Goal: Information Seeking & Learning: Learn about a topic

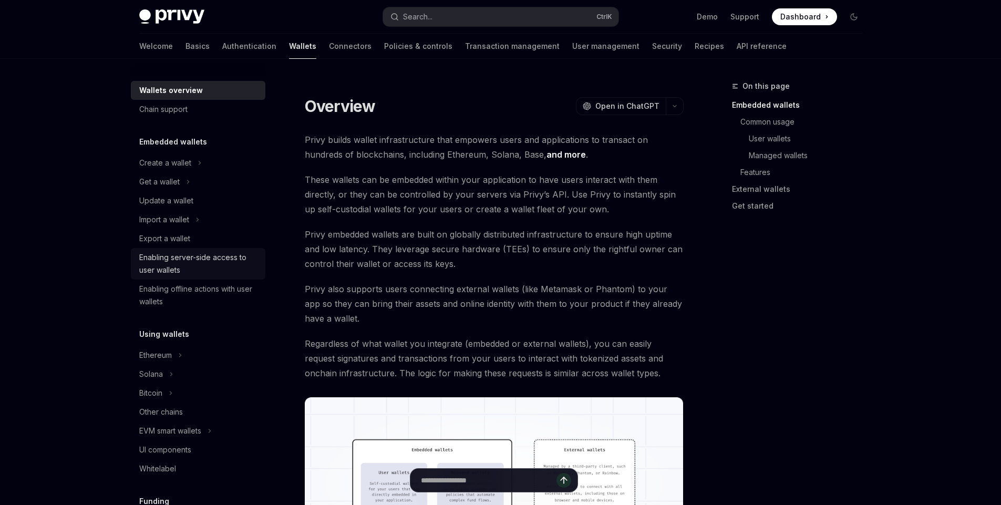
click at [152, 266] on div "Enabling server-side access to user wallets" at bounding box center [199, 263] width 120 height 25
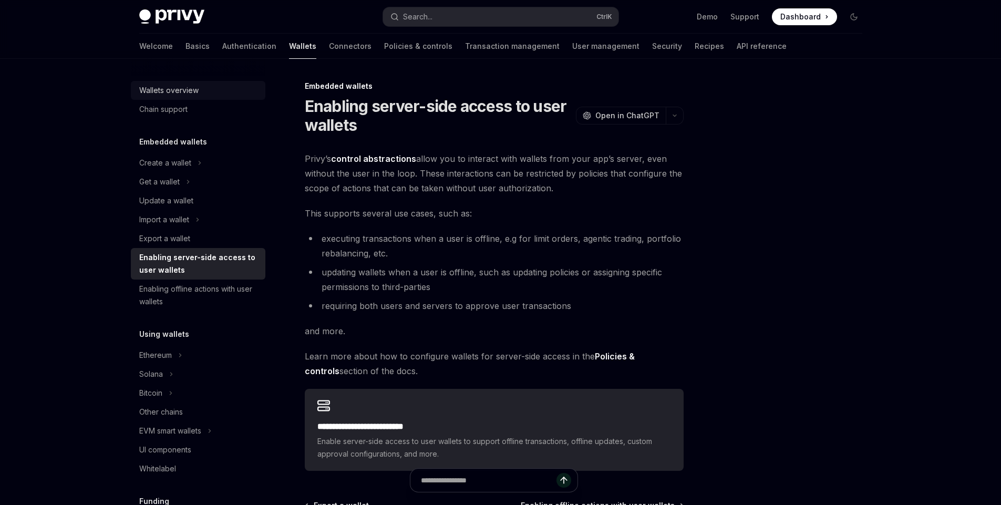
click at [189, 88] on div "Wallets overview" at bounding box center [168, 90] width 59 height 13
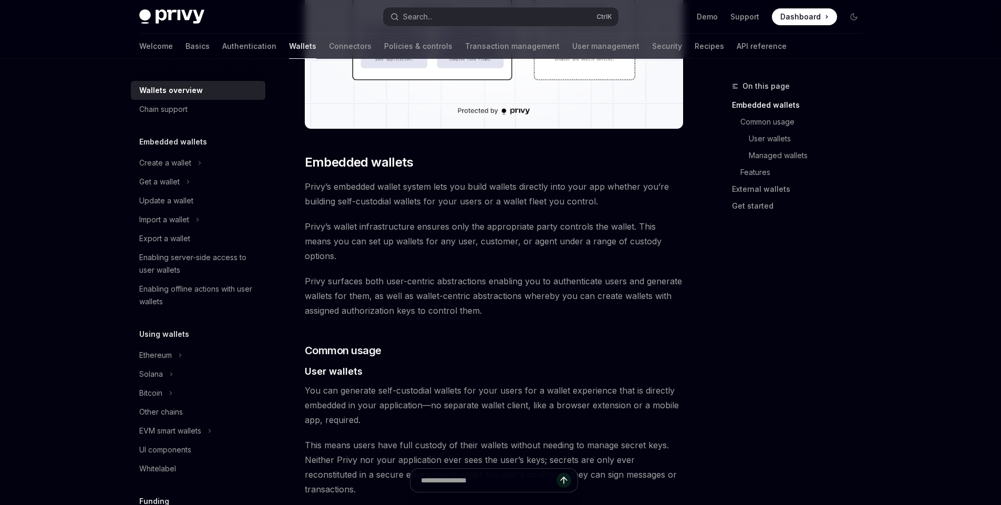
scroll to position [441, 0]
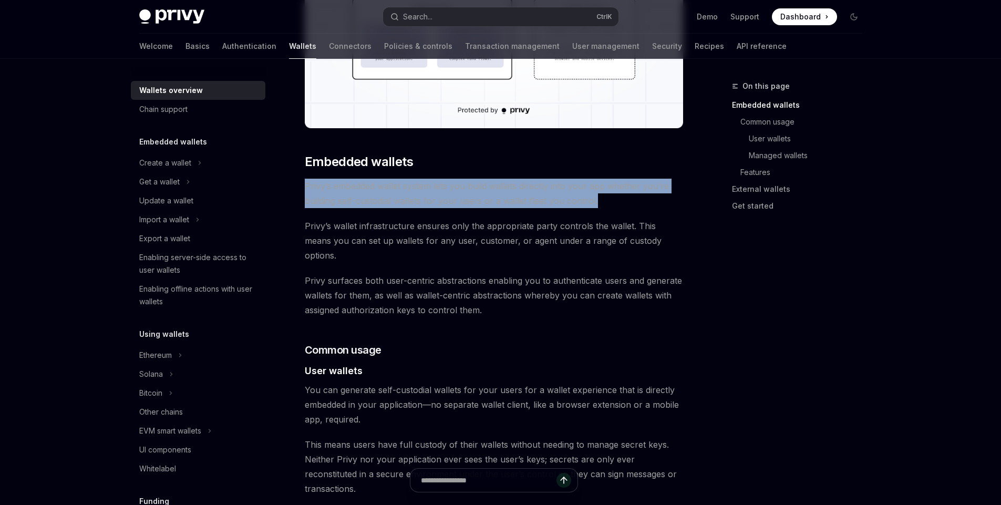
drag, startPoint x: 594, startPoint y: 202, endPoint x: 294, endPoint y: 189, distance: 300.3
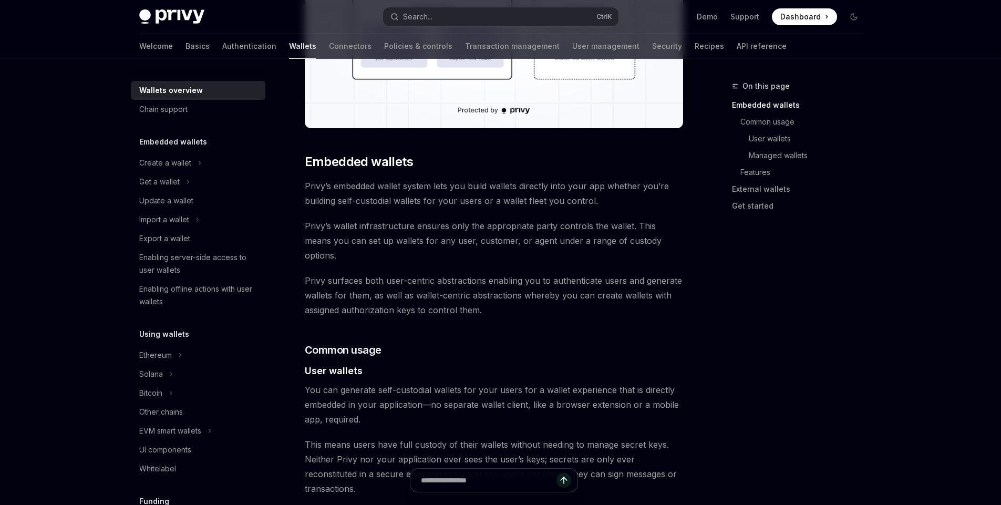
click at [620, 240] on span "Privy’s wallet infrastructure ensures only the appropriate party controls the w…" at bounding box center [494, 241] width 379 height 44
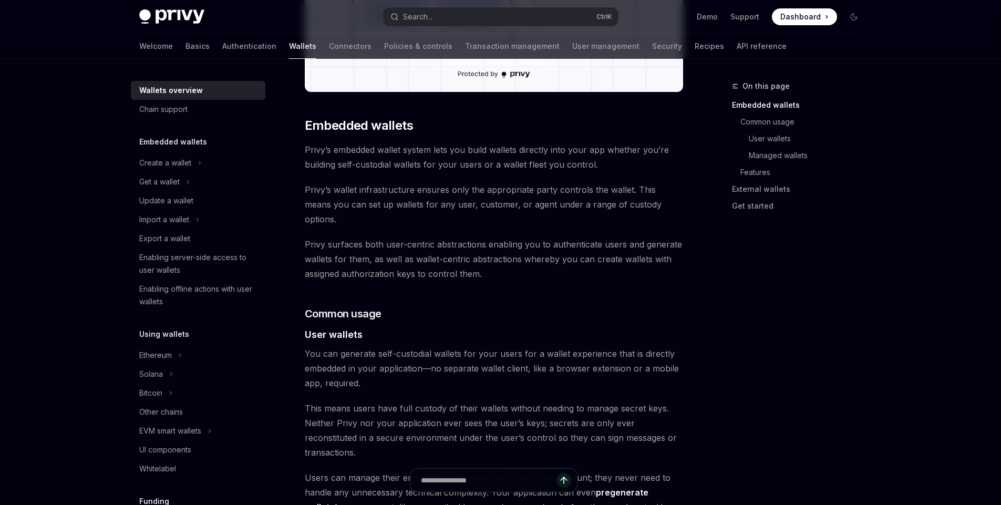
scroll to position [504, 0]
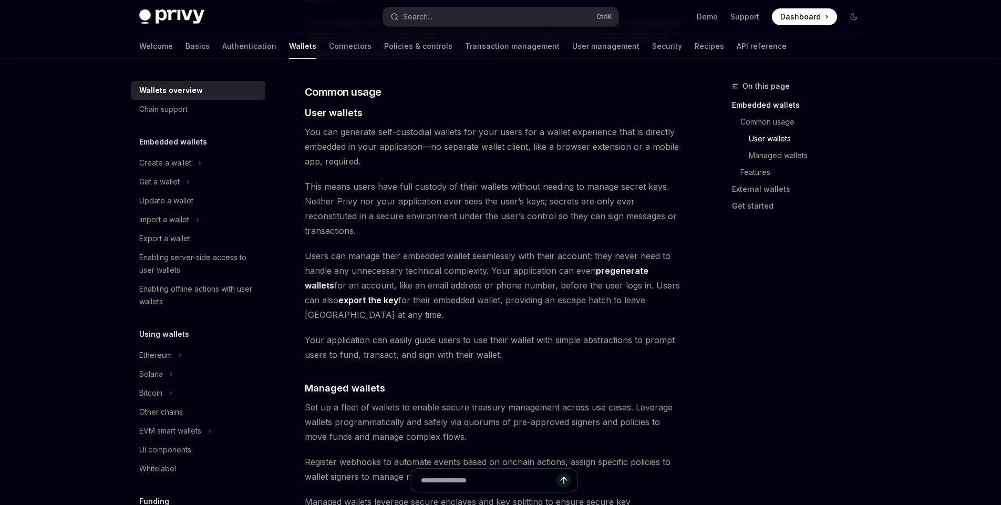
scroll to position [693, 0]
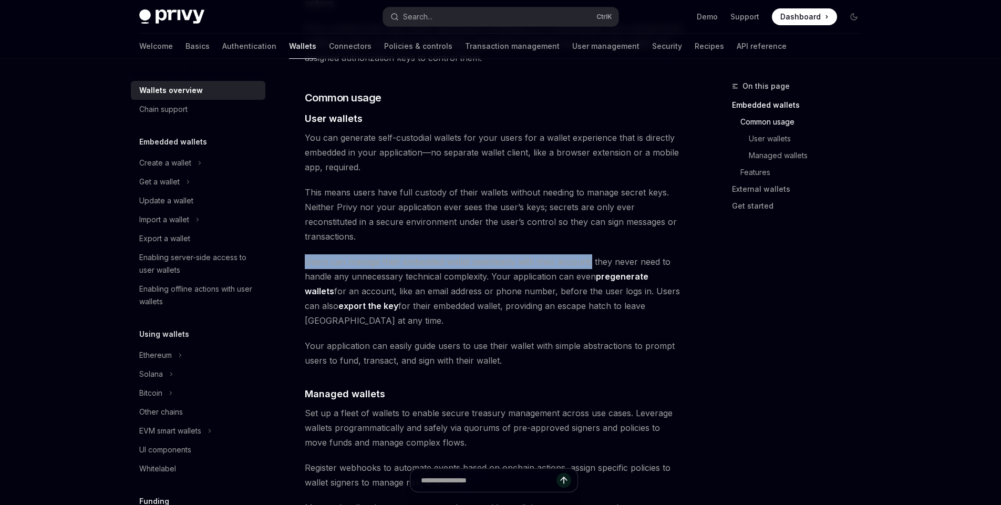
drag, startPoint x: 304, startPoint y: 229, endPoint x: 593, endPoint y: 234, distance: 288.5
click at [593, 254] on span "Users can manage their embedded wallet seamlessly with their account; they neve…" at bounding box center [494, 291] width 379 height 74
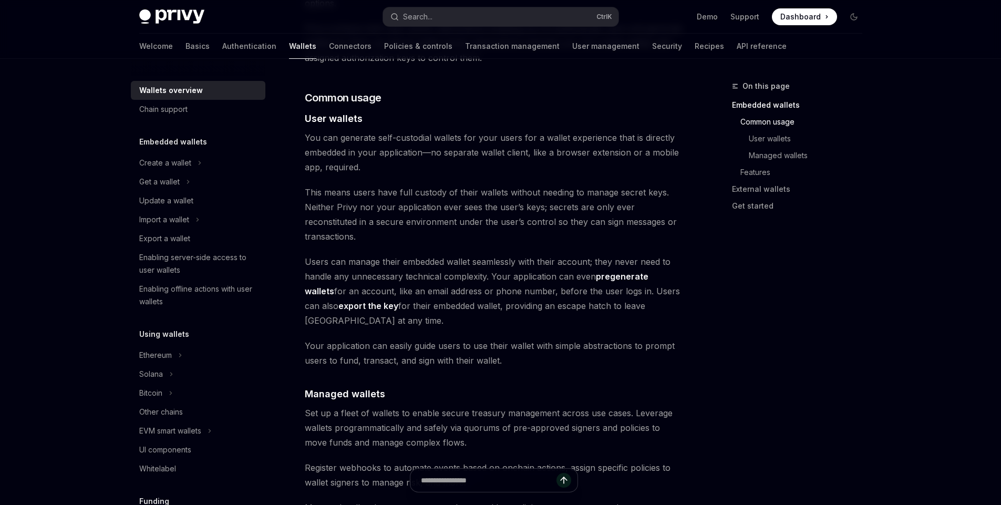
click at [615, 266] on span "Users can manage their embedded wallet seamlessly with their account; they neve…" at bounding box center [494, 291] width 379 height 74
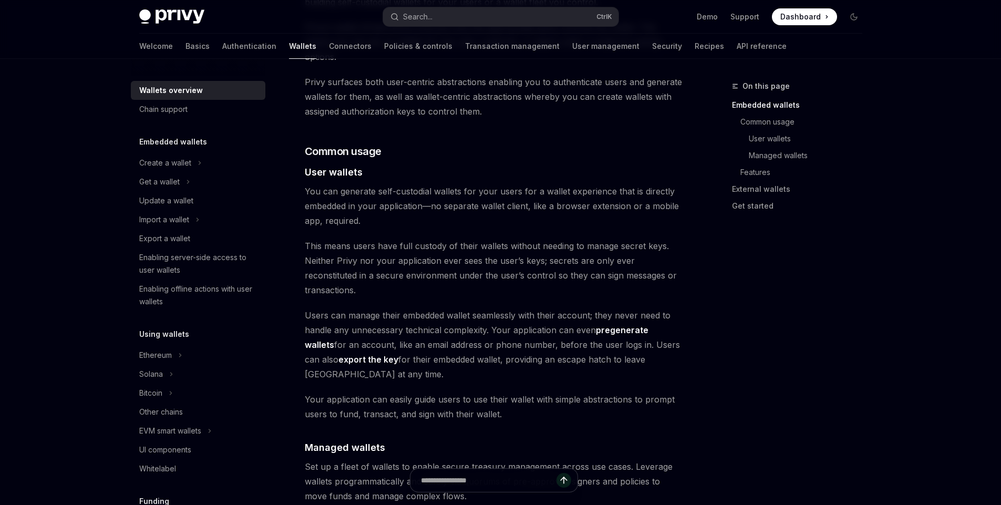
scroll to position [529, 0]
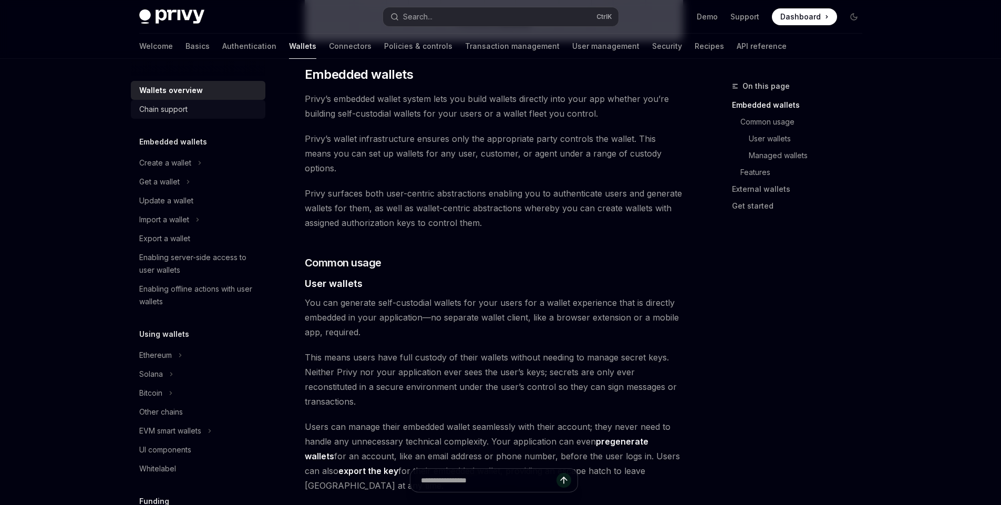
click at [173, 108] on div "Chain support" at bounding box center [163, 109] width 48 height 13
type textarea "*"
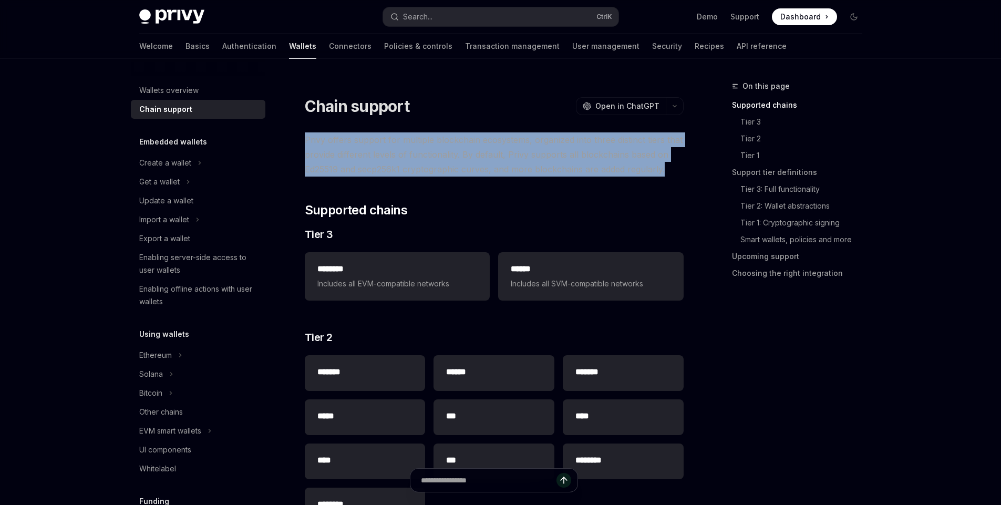
drag, startPoint x: 302, startPoint y: 140, endPoint x: 672, endPoint y: 170, distance: 371.6
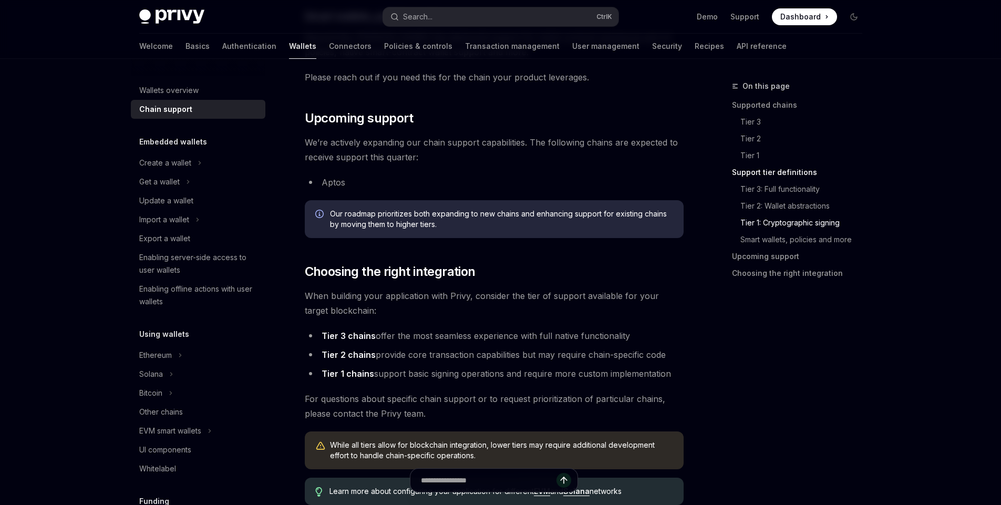
scroll to position [1198, 0]
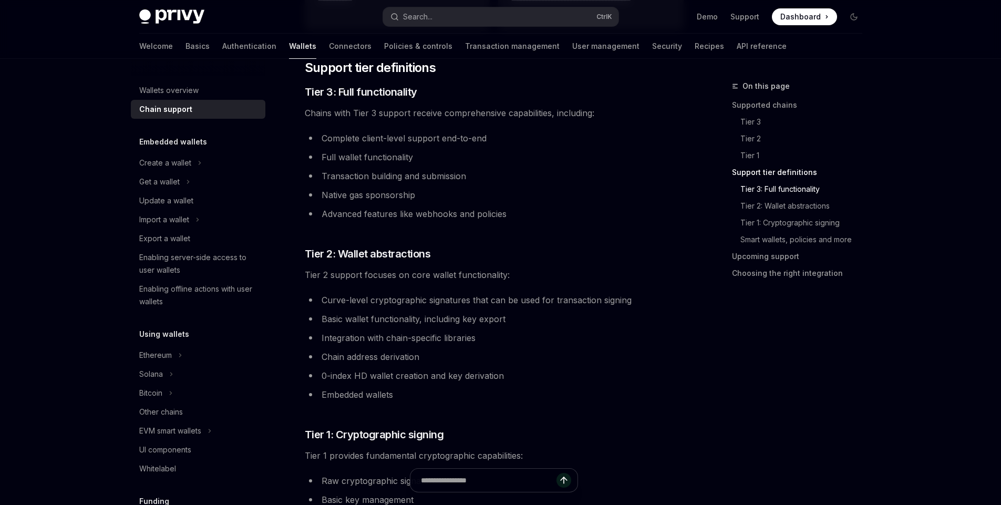
scroll to position [630, 0]
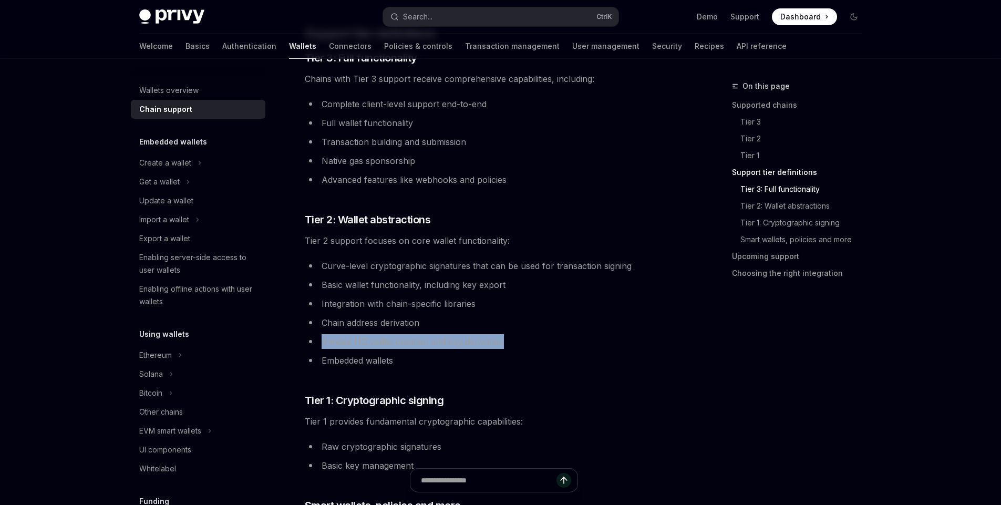
drag, startPoint x: 510, startPoint y: 342, endPoint x: 321, endPoint y: 341, distance: 189.1
click at [321, 341] on li "0-index HD wallet creation and key derivation" at bounding box center [494, 341] width 379 height 15
click at [568, 340] on li "0-index HD wallet creation and key derivation" at bounding box center [494, 341] width 379 height 15
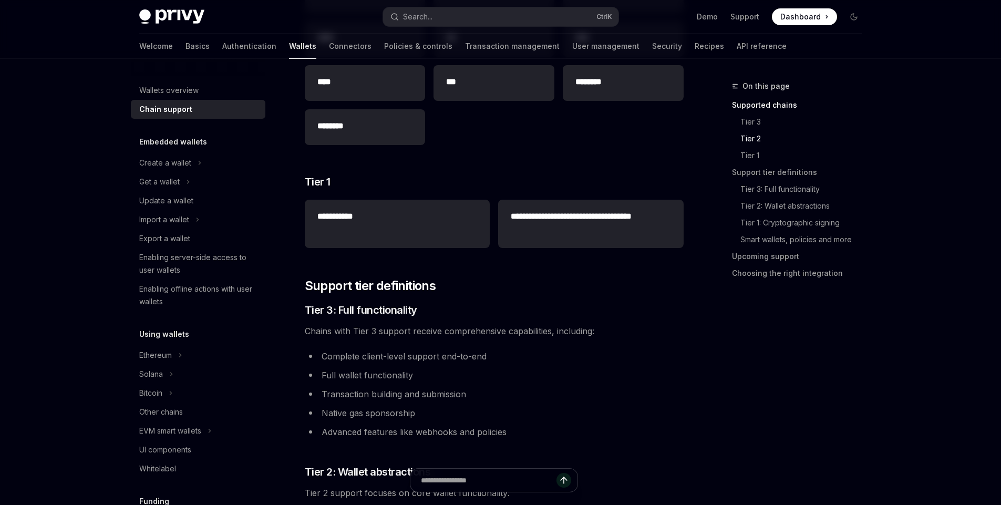
scroll to position [315, 0]
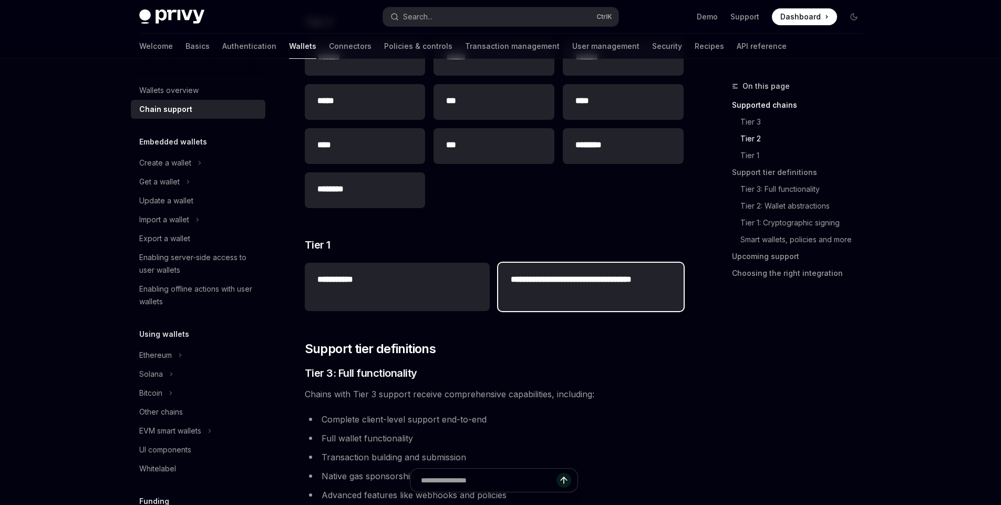
click at [610, 287] on h2 "**********" at bounding box center [591, 285] width 160 height 25
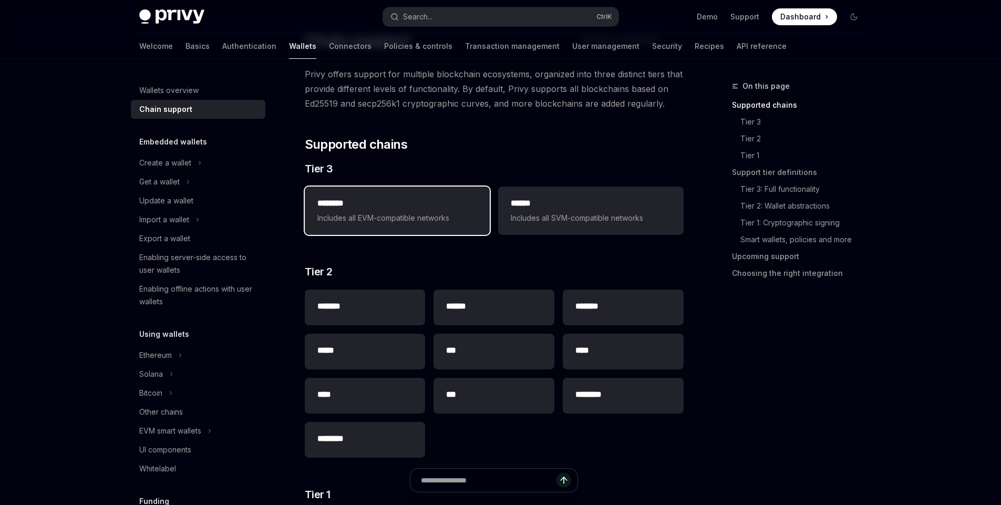
scroll to position [63, 0]
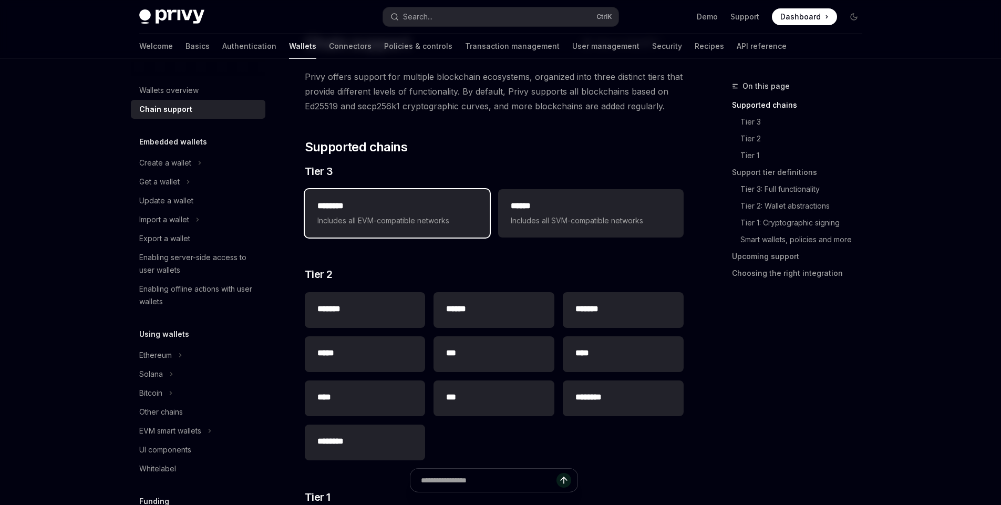
click at [411, 223] on span "Includes all EVM-compatible networks" at bounding box center [397, 220] width 160 height 13
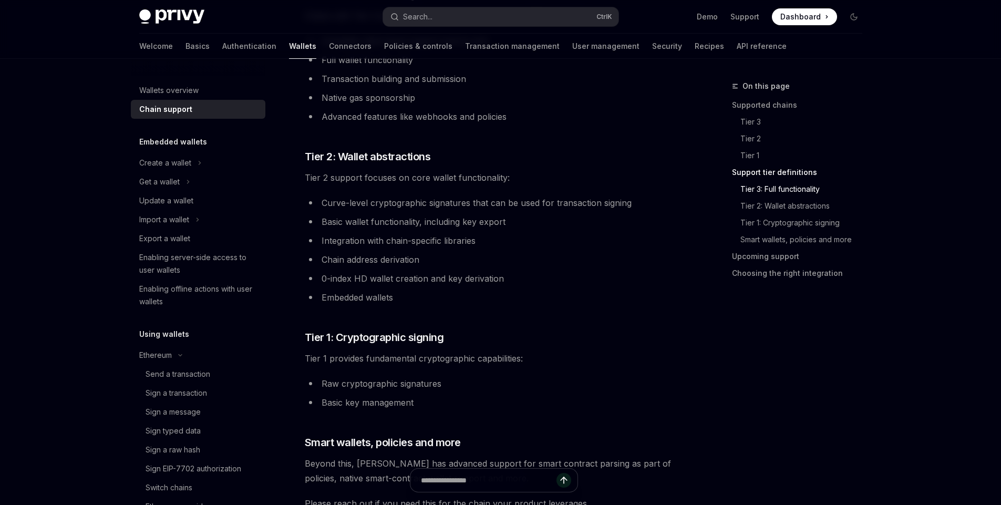
scroll to position [757, 0]
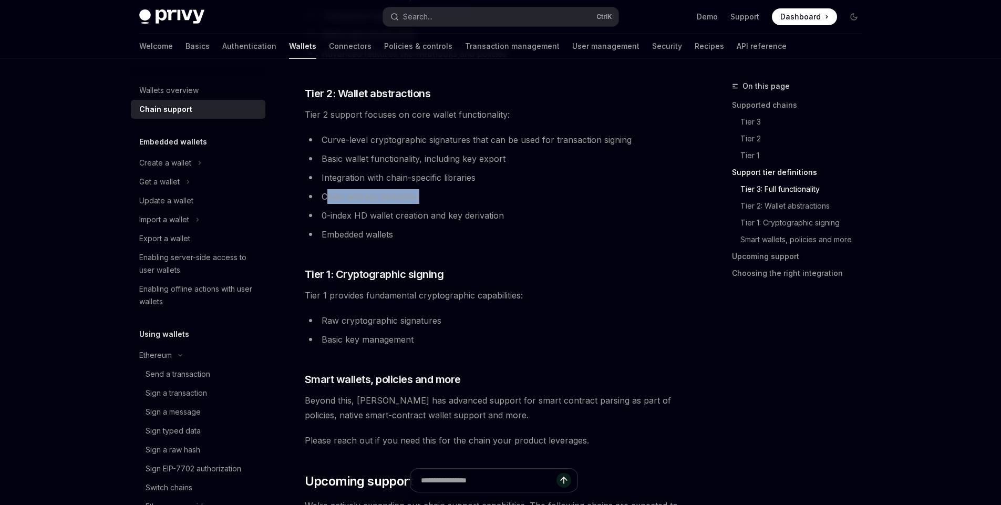
drag, startPoint x: 325, startPoint y: 194, endPoint x: 438, endPoint y: 195, distance: 113.0
click at [438, 195] on li "Chain address derivation" at bounding box center [494, 196] width 379 height 15
click at [523, 198] on li "Chain address derivation" at bounding box center [494, 196] width 379 height 15
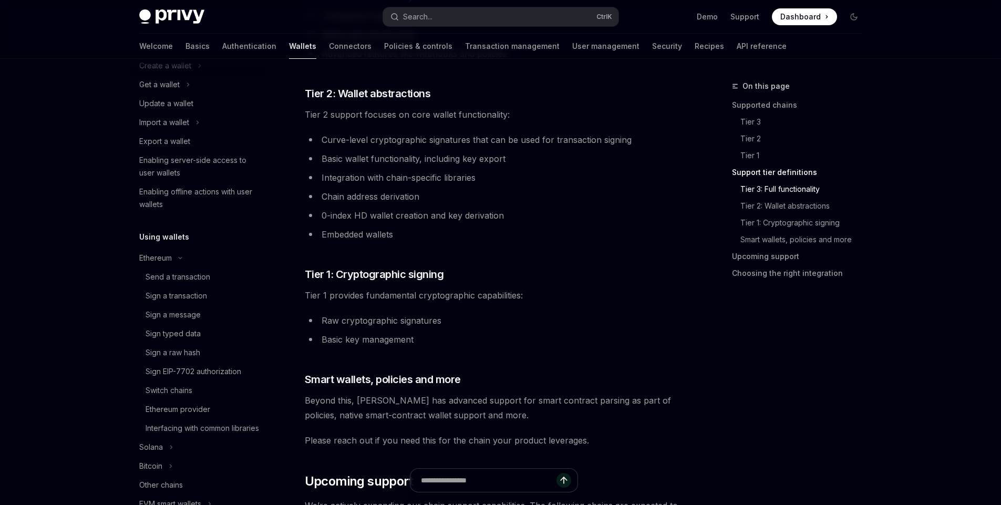
scroll to position [126, 0]
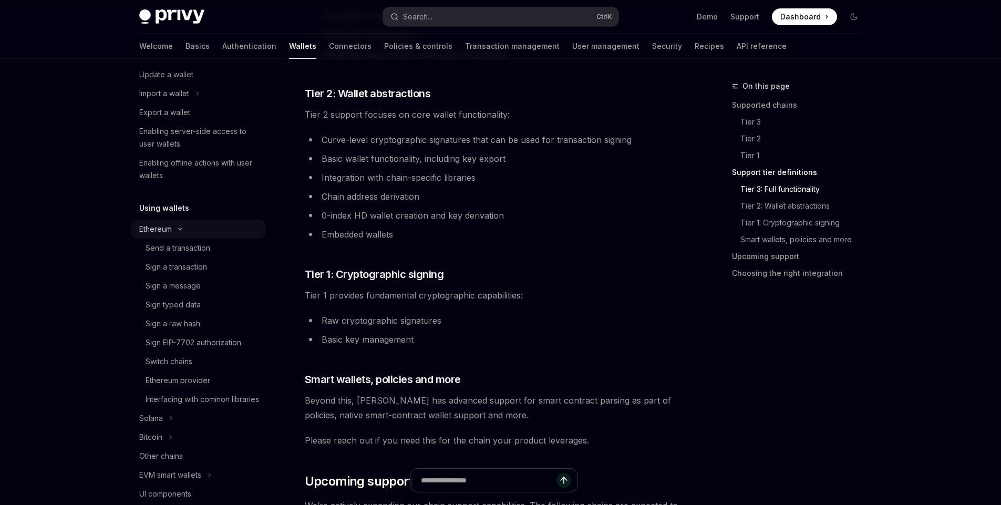
click at [180, 226] on button "Ethereum" at bounding box center [198, 229] width 134 height 19
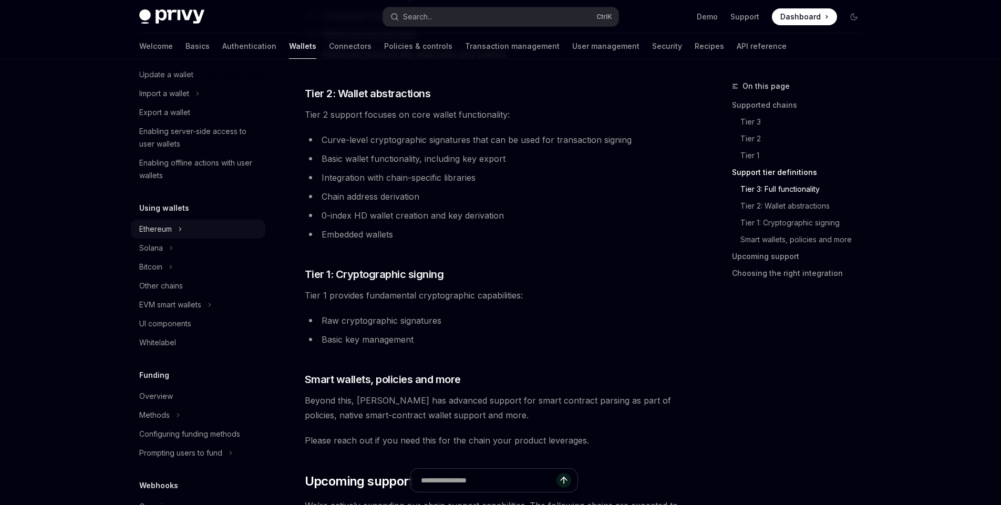
click at [175, 227] on button "Ethereum" at bounding box center [198, 229] width 134 height 19
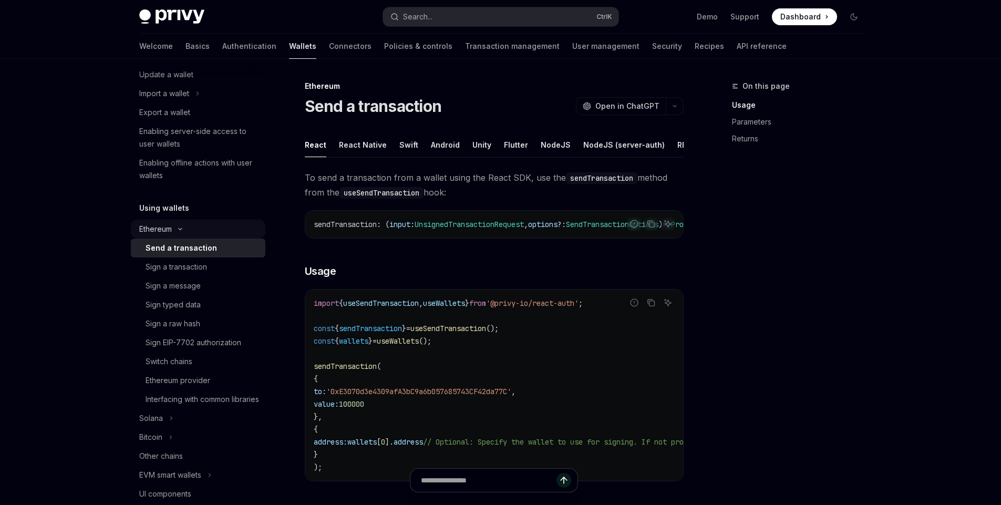
click at [177, 226] on button "Ethereum" at bounding box center [198, 229] width 134 height 19
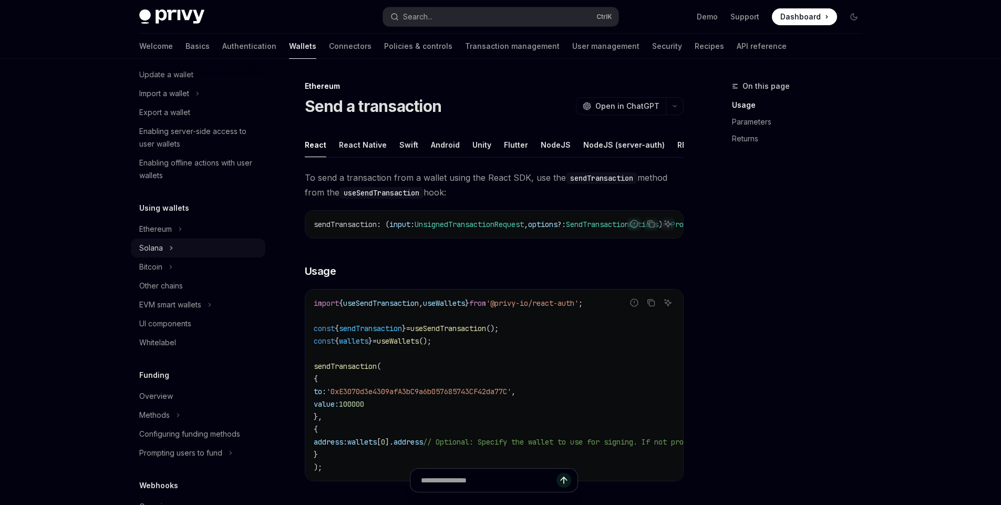
click at [175, 250] on button "Solana" at bounding box center [198, 248] width 134 height 19
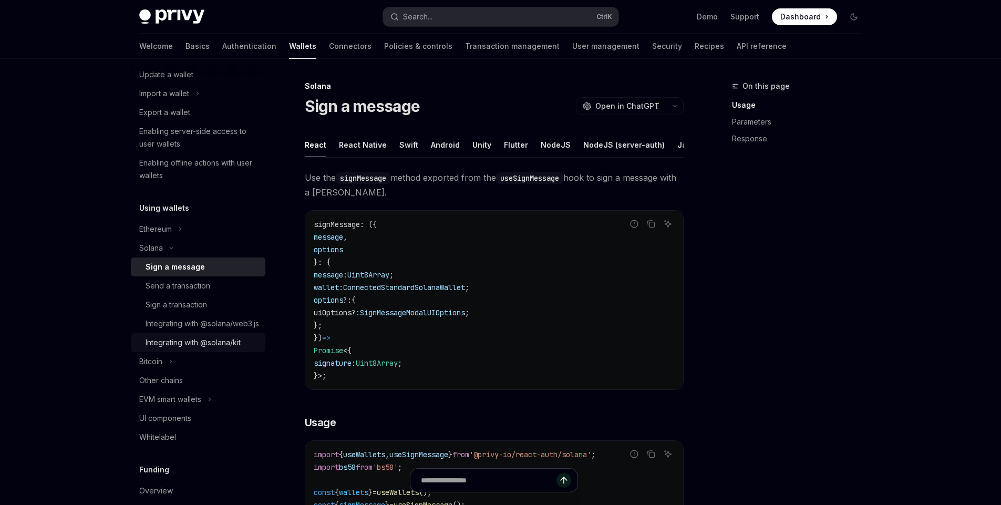
click at [194, 349] on div "Integrating with @solana/kit" at bounding box center [193, 342] width 95 height 13
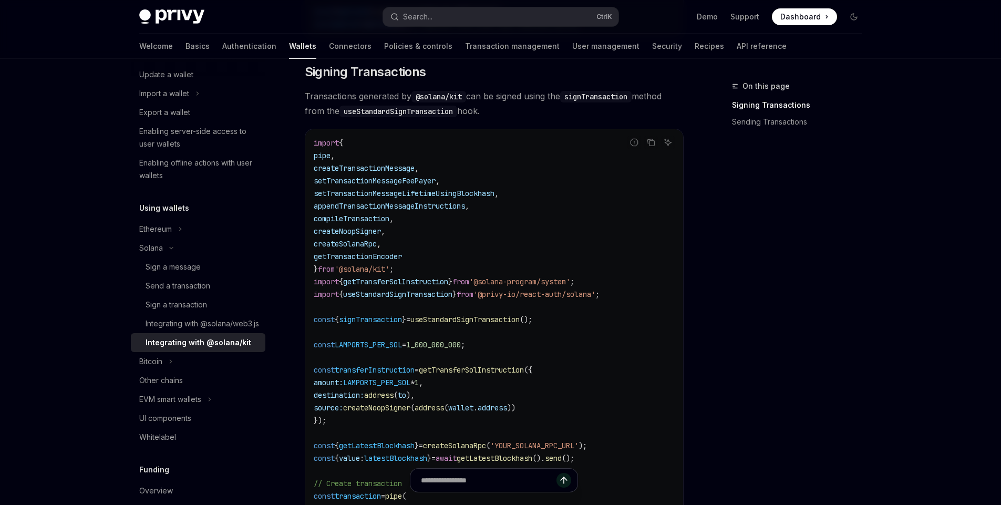
scroll to position [315, 0]
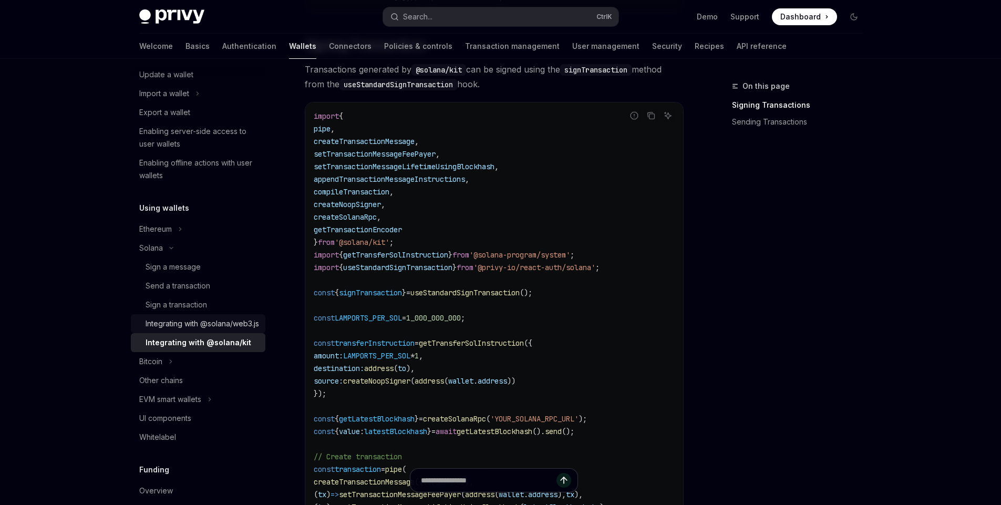
click at [210, 330] on div "Integrating with @solana/web3.js" at bounding box center [202, 323] width 113 height 13
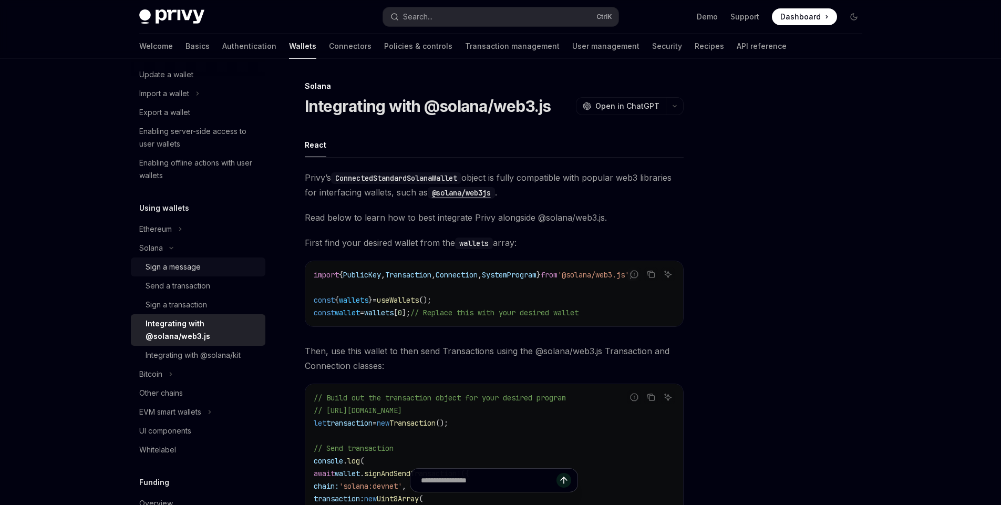
click at [205, 270] on div "Sign a message" at bounding box center [202, 267] width 113 height 13
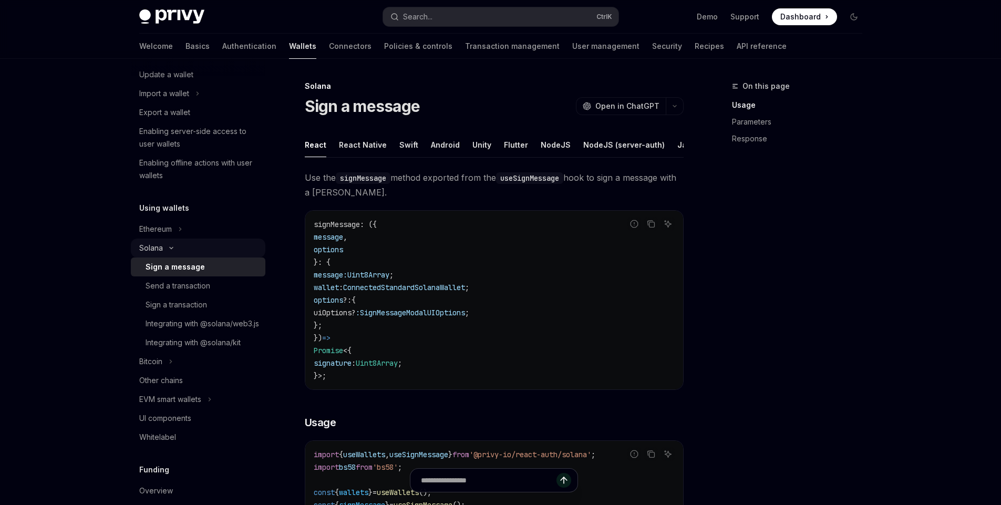
click at [169, 250] on icon "Toggle Solana section" at bounding box center [171, 248] width 13 height 4
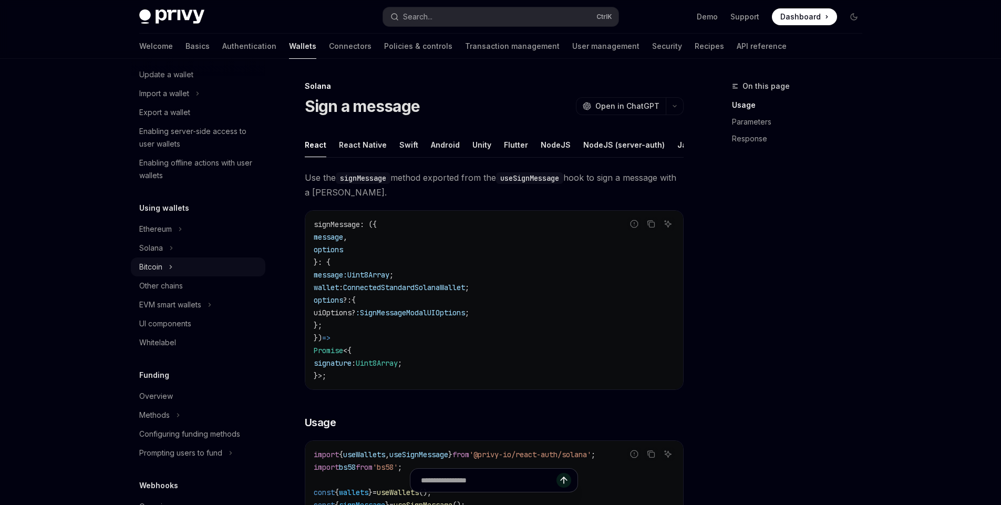
click at [168, 270] on button "Bitcoin" at bounding box center [198, 266] width 134 height 19
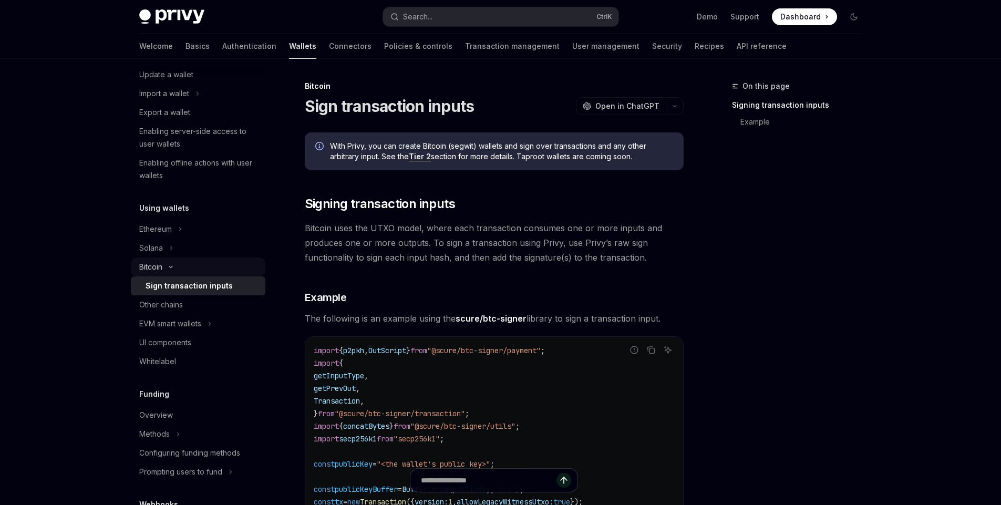
click at [168, 264] on button "Bitcoin" at bounding box center [198, 266] width 134 height 19
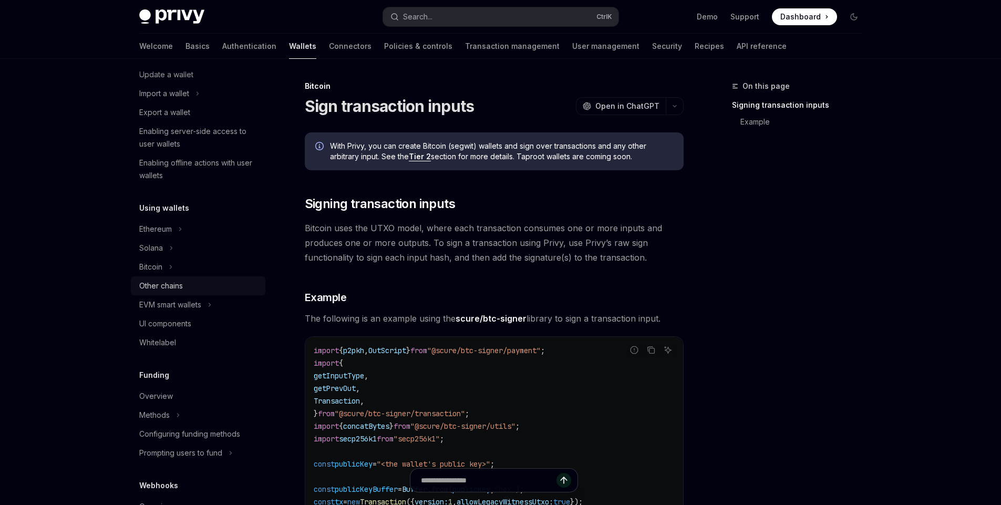
click at [169, 282] on div "Other chains" at bounding box center [161, 285] width 44 height 13
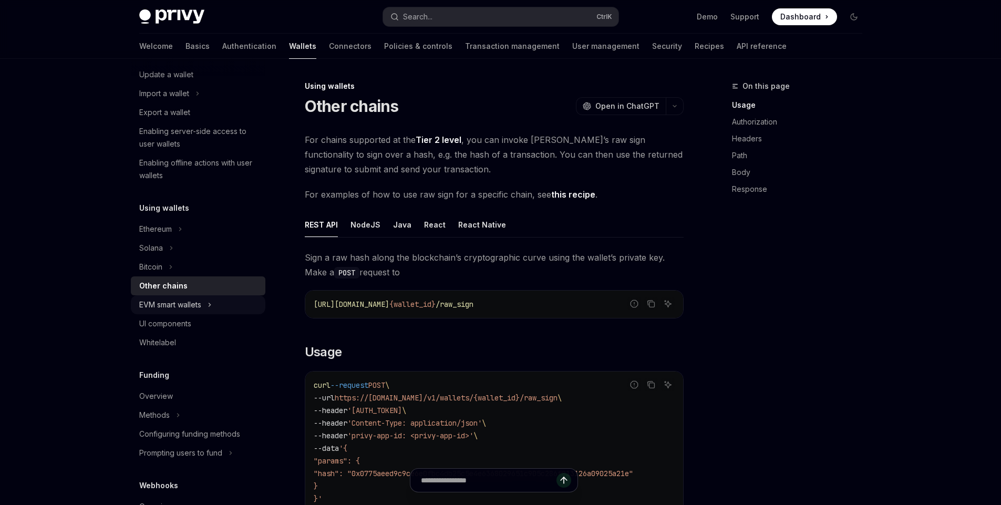
click at [193, 301] on div "EVM smart wallets" at bounding box center [170, 304] width 62 height 13
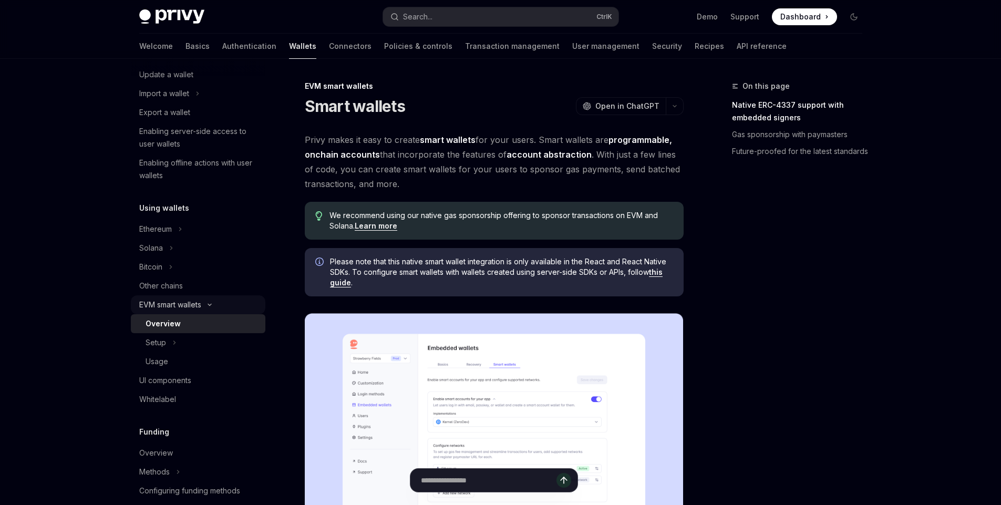
click at [200, 303] on div "EVM smart wallets" at bounding box center [170, 304] width 62 height 13
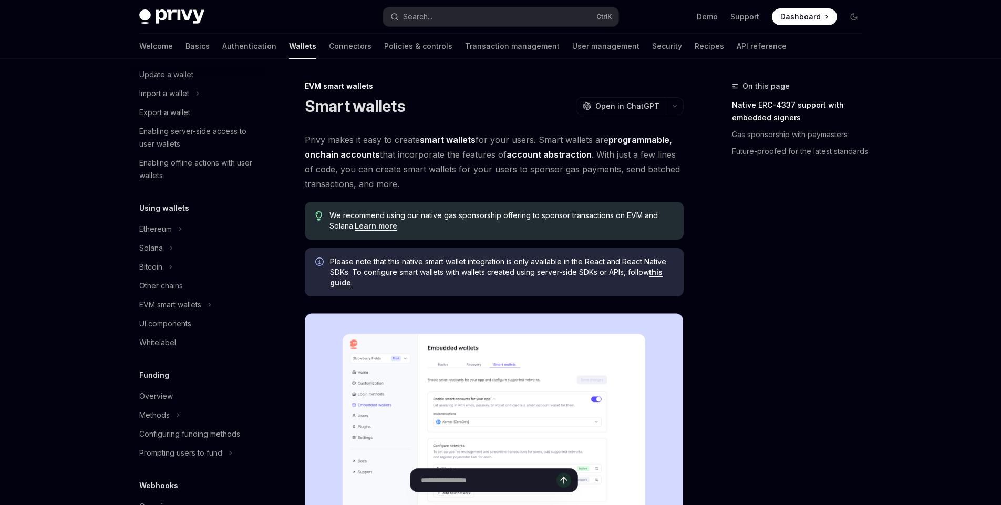
scroll to position [63, 0]
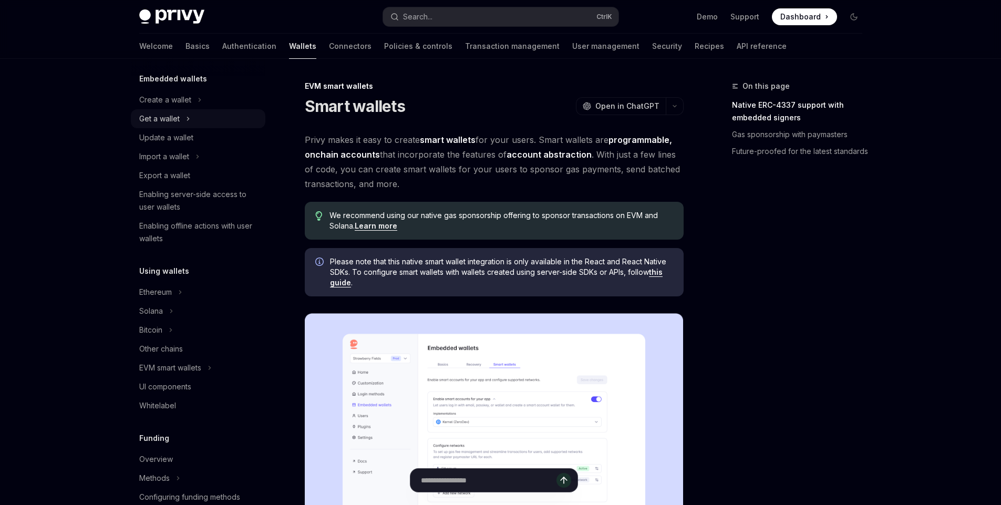
click at [190, 120] on icon "Toggle Get a wallet section" at bounding box center [188, 118] width 4 height 13
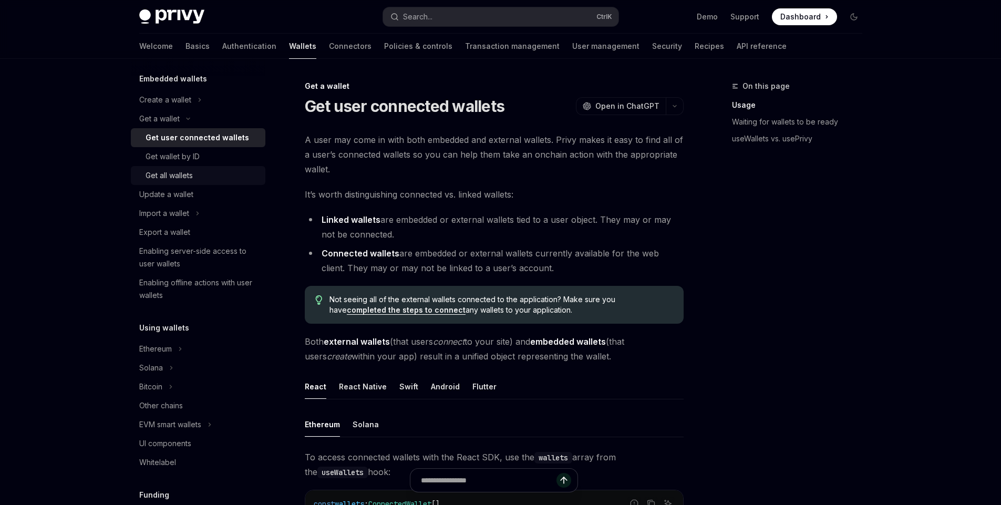
click at [208, 176] on div "Get all wallets" at bounding box center [202, 175] width 113 height 13
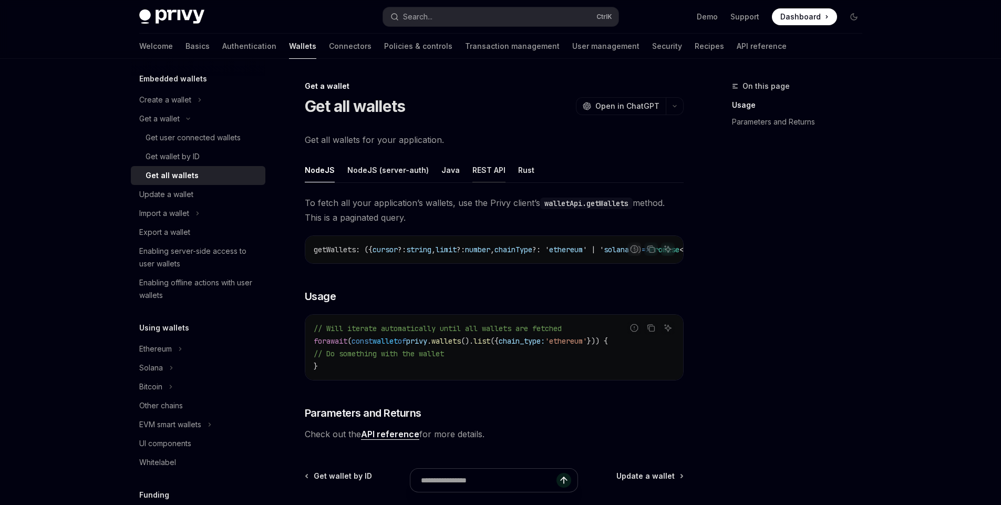
click at [479, 169] on div "REST API" at bounding box center [488, 170] width 33 height 25
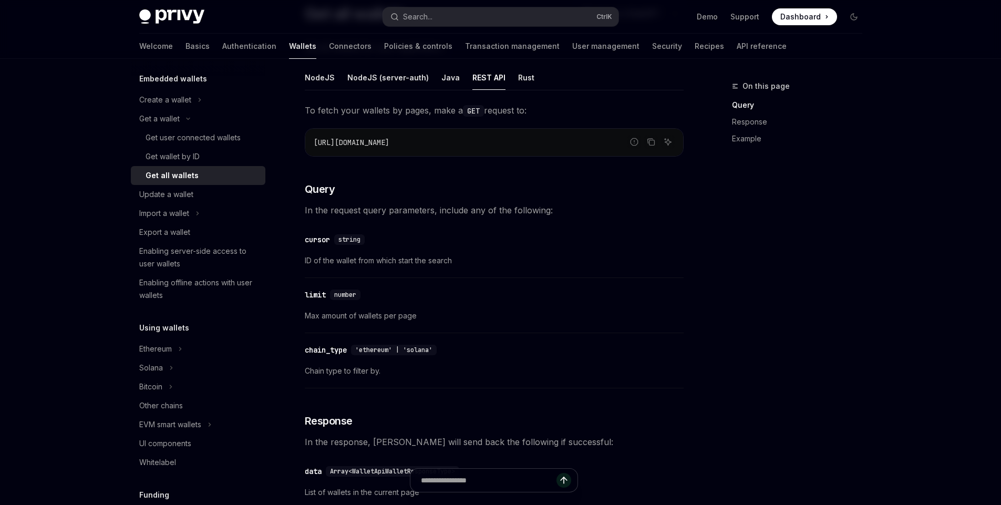
scroll to position [63, 0]
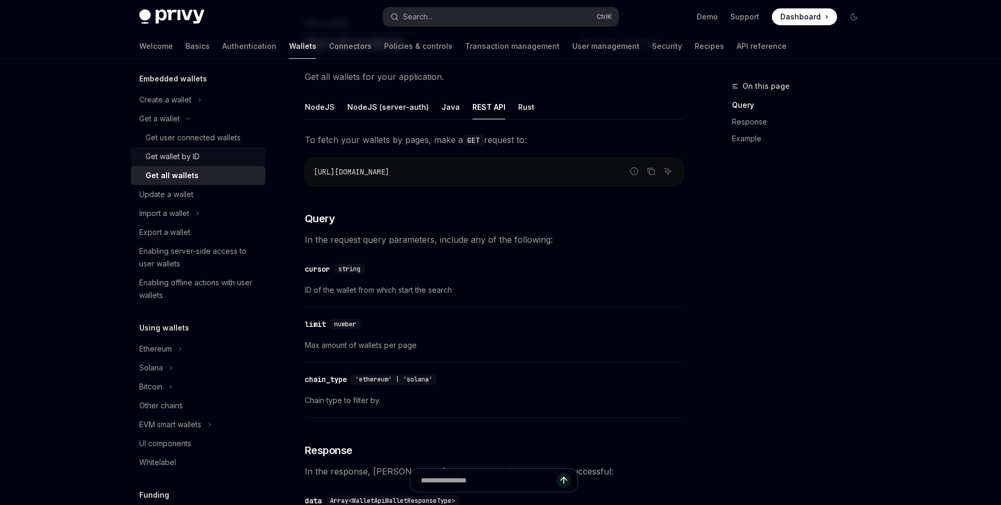
click at [198, 156] on div "Get wallet by ID" at bounding box center [173, 156] width 54 height 13
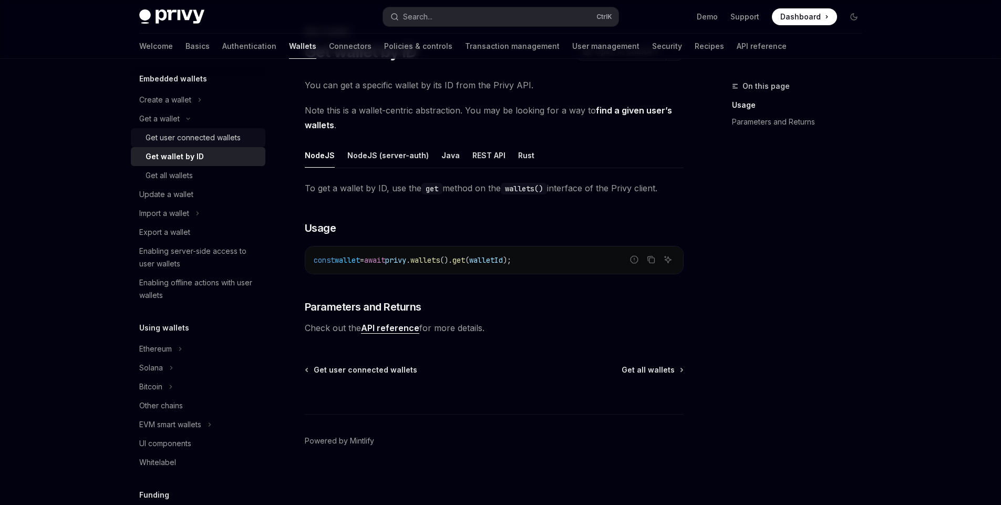
click at [169, 138] on div "Get user connected wallets" at bounding box center [193, 137] width 95 height 13
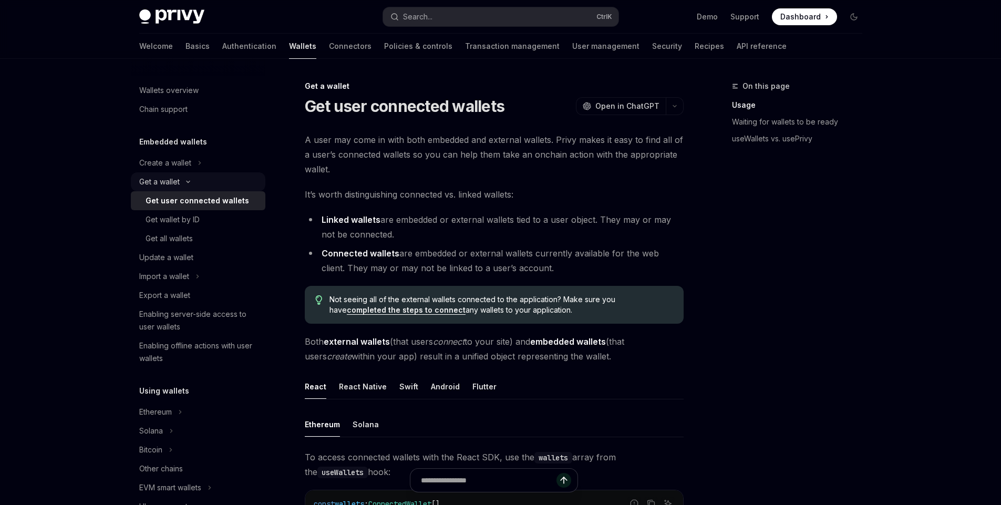
click at [189, 181] on icon "Toggle Get a wallet section" at bounding box center [188, 182] width 13 height 4
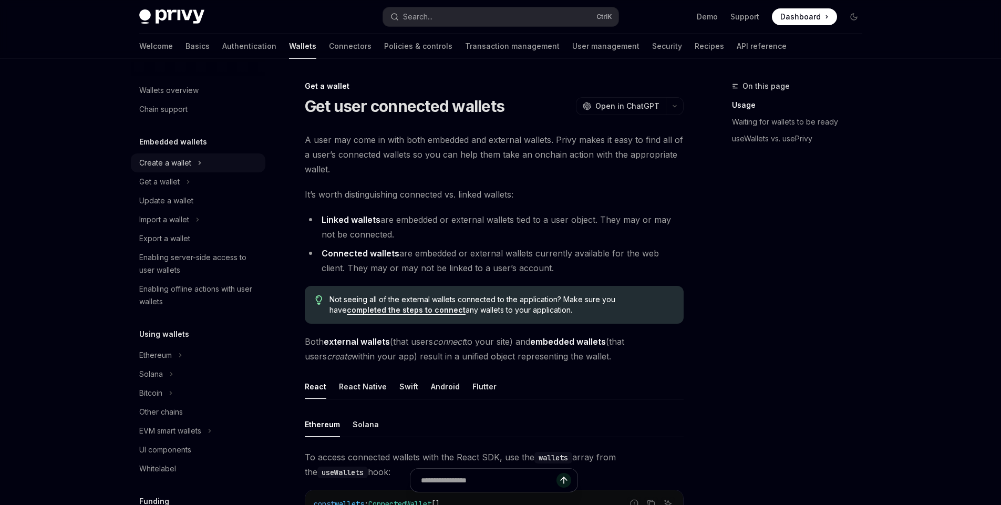
click at [193, 160] on button "Create a wallet" at bounding box center [198, 162] width 134 height 19
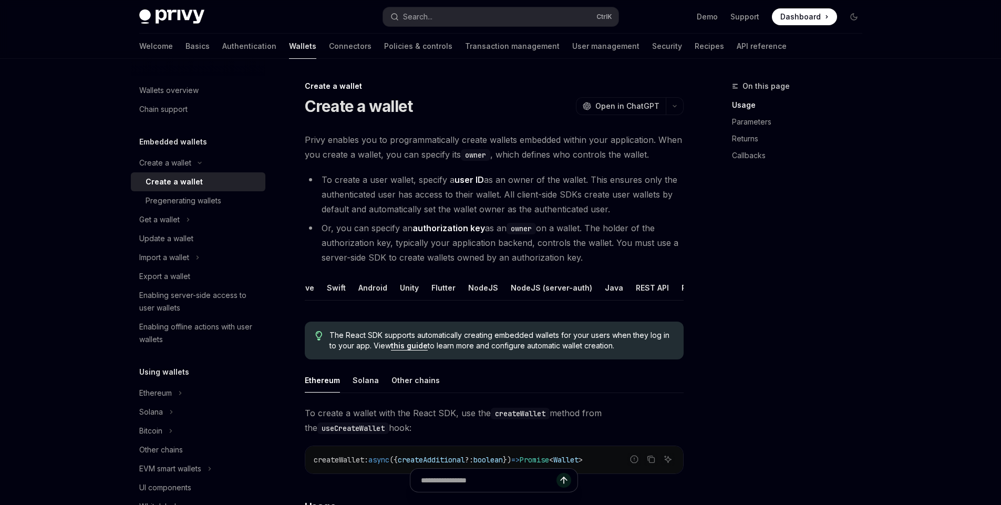
scroll to position [0, 75]
click at [633, 285] on div "REST API" at bounding box center [649, 287] width 33 height 25
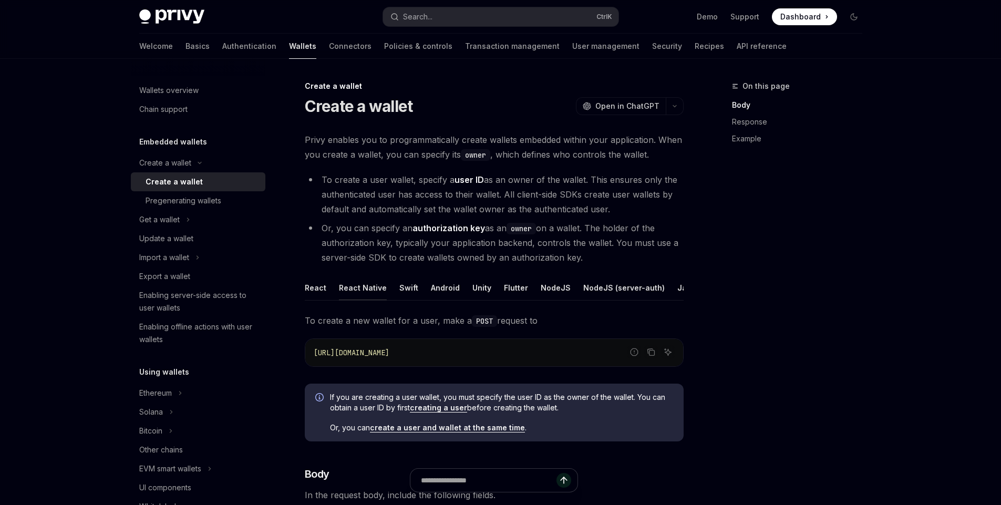
click at [366, 288] on div "React Native" at bounding box center [363, 287] width 48 height 25
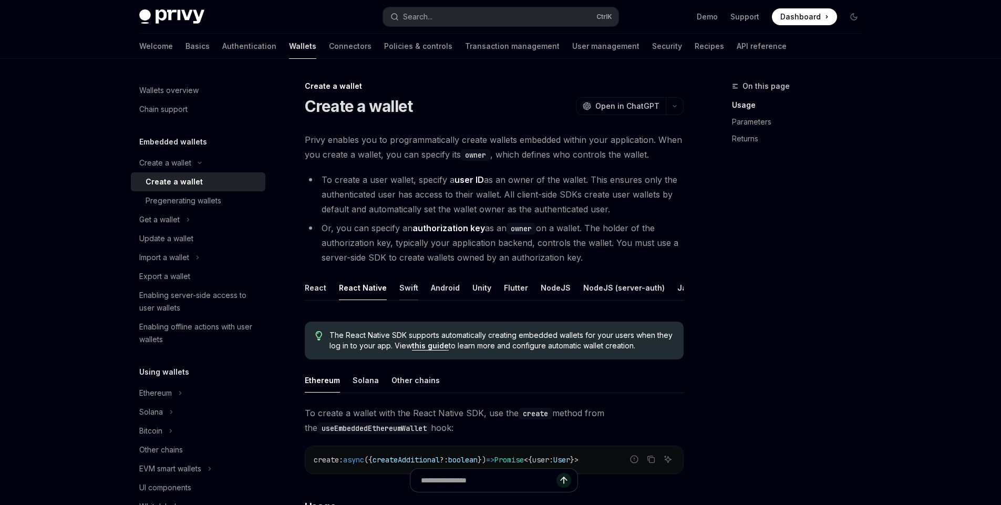
click at [409, 288] on div "Swift" at bounding box center [408, 287] width 19 height 25
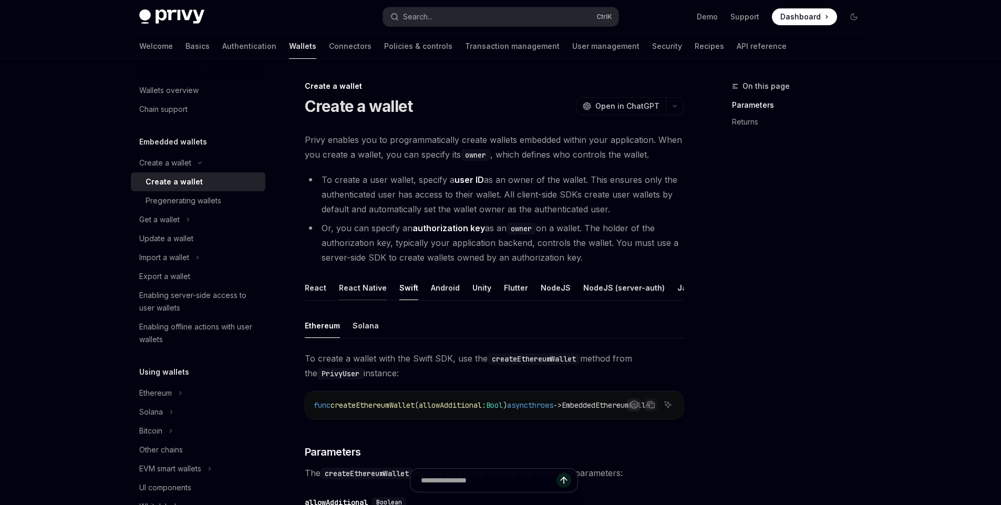
click at [362, 288] on div "React Native" at bounding box center [363, 287] width 48 height 25
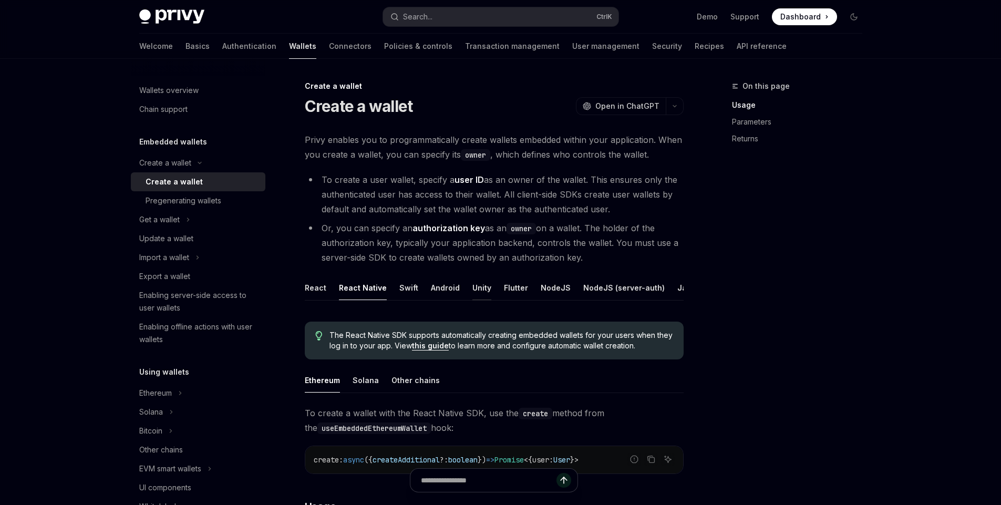
click at [482, 288] on div "Unity" at bounding box center [481, 287] width 19 height 25
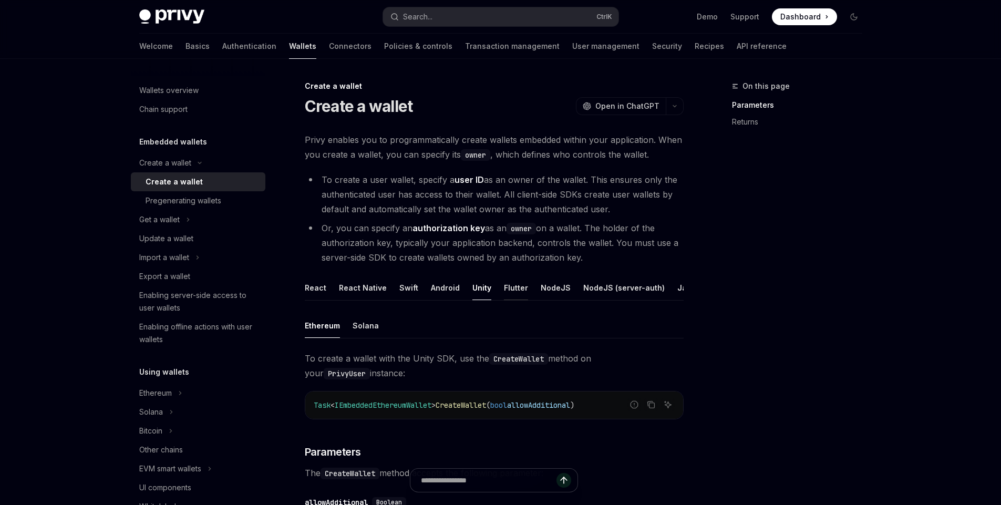
click at [517, 286] on div "Flutter" at bounding box center [516, 287] width 24 height 25
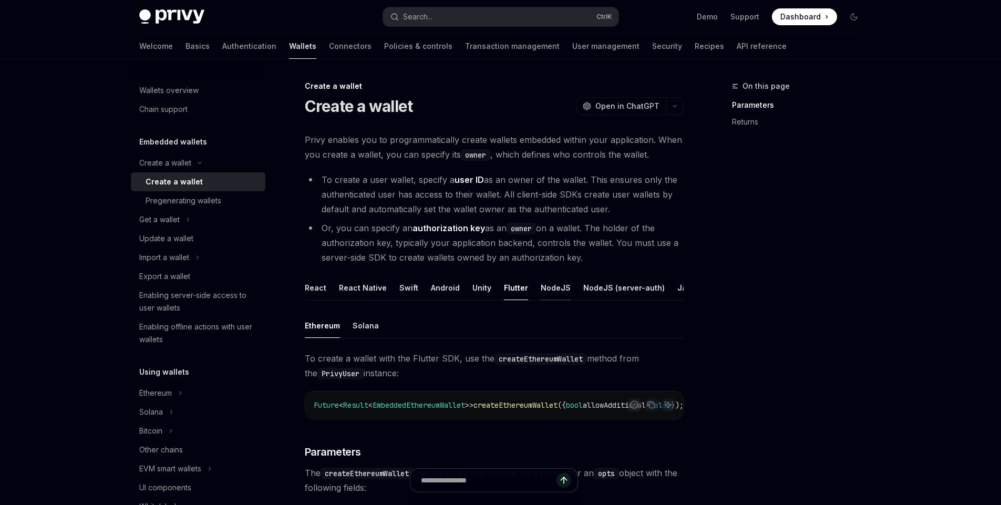
click at [550, 286] on div "NodeJS" at bounding box center [556, 287] width 30 height 25
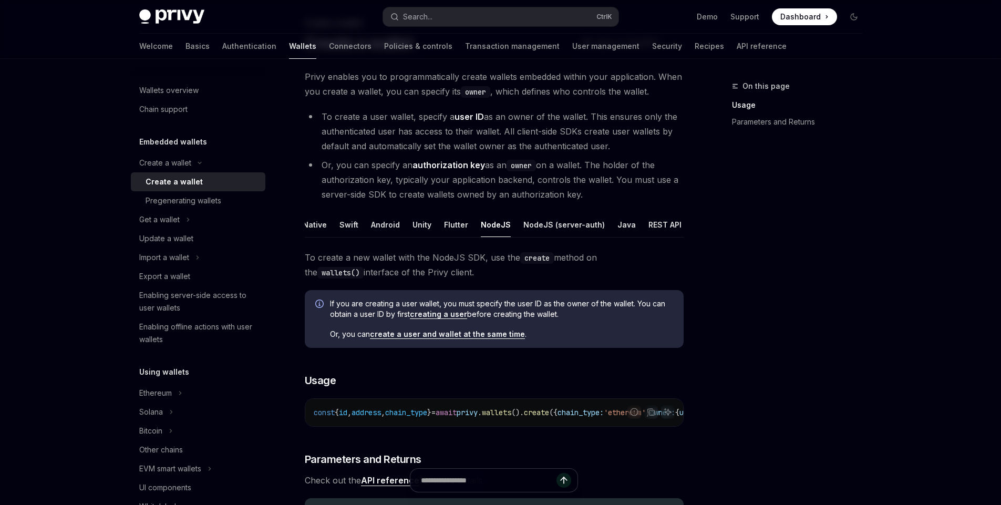
scroll to position [0, 70]
click at [568, 224] on div "NodeJS (server-auth)" at bounding box center [553, 224] width 81 height 25
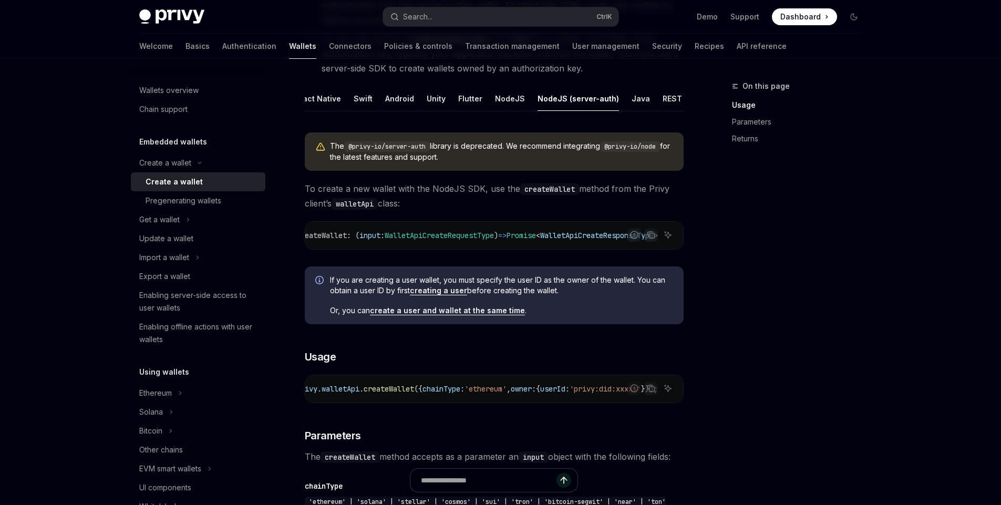
scroll to position [0, 75]
click at [681, 99] on div "Rust" at bounding box center [687, 98] width 16 height 25
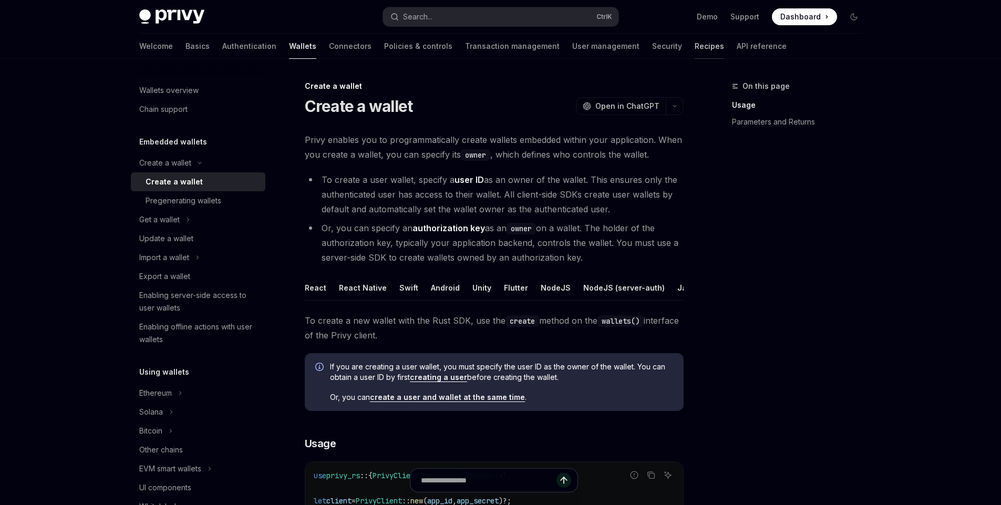
click at [695, 46] on link "Recipes" at bounding box center [709, 46] width 29 height 25
type textarea "*"
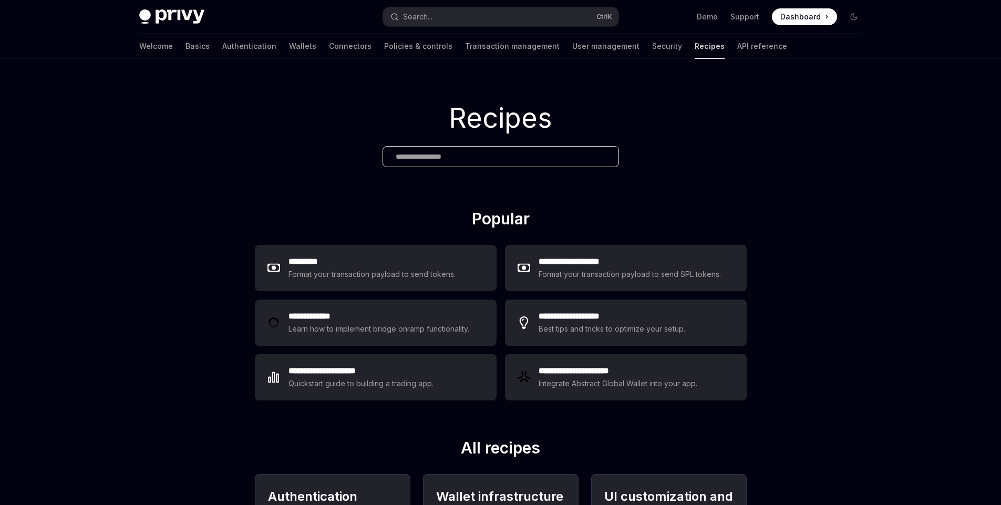
click at [695, 49] on link "Recipes" at bounding box center [710, 46] width 30 height 25
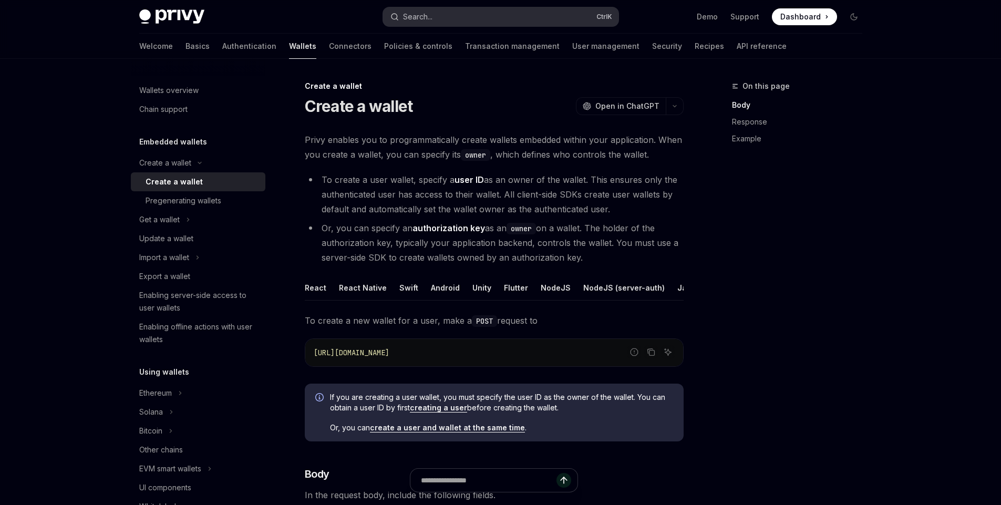
click at [452, 16] on button "Search... Ctrl K" at bounding box center [500, 16] width 235 height 19
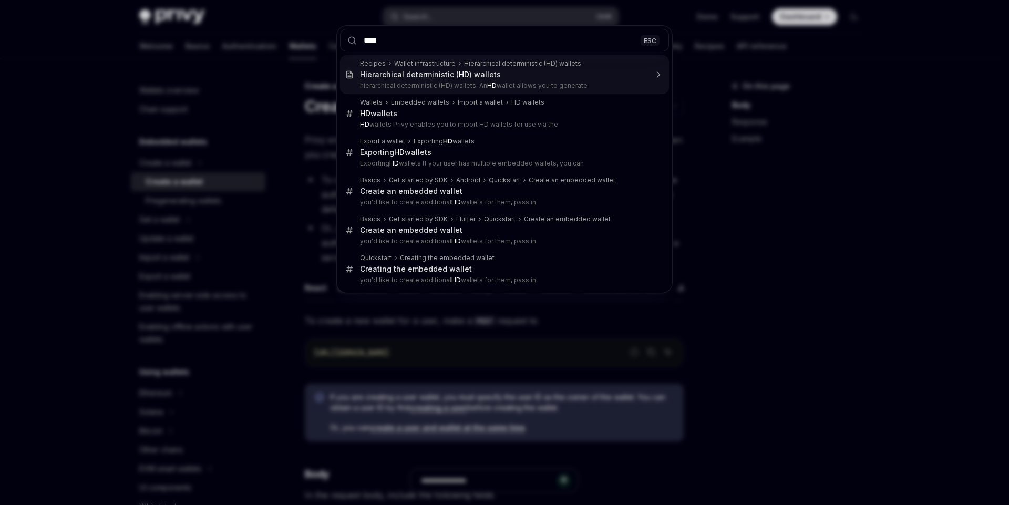
type input "*****"
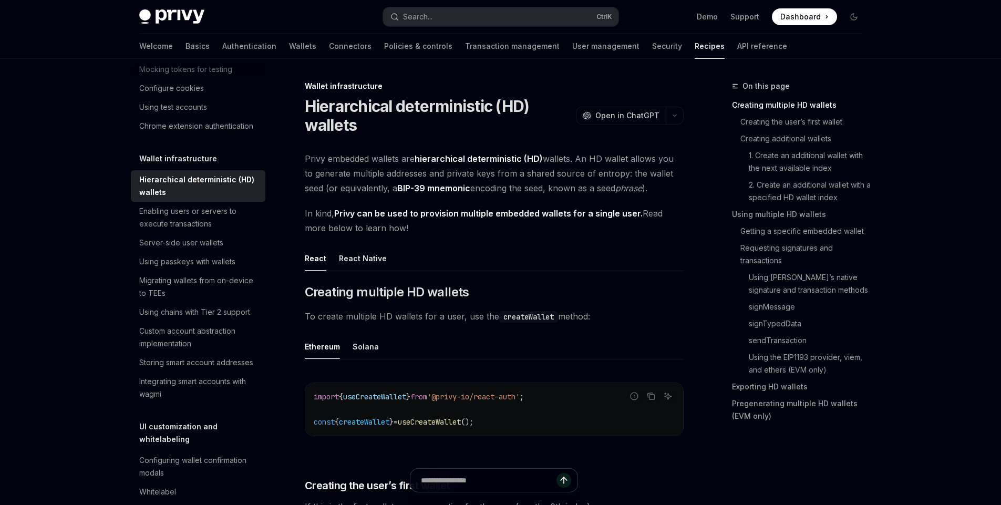
drag, startPoint x: 420, startPoint y: 232, endPoint x: 300, endPoint y: 217, distance: 121.2
click at [603, 256] on ul "React React Native" at bounding box center [494, 258] width 379 height 25
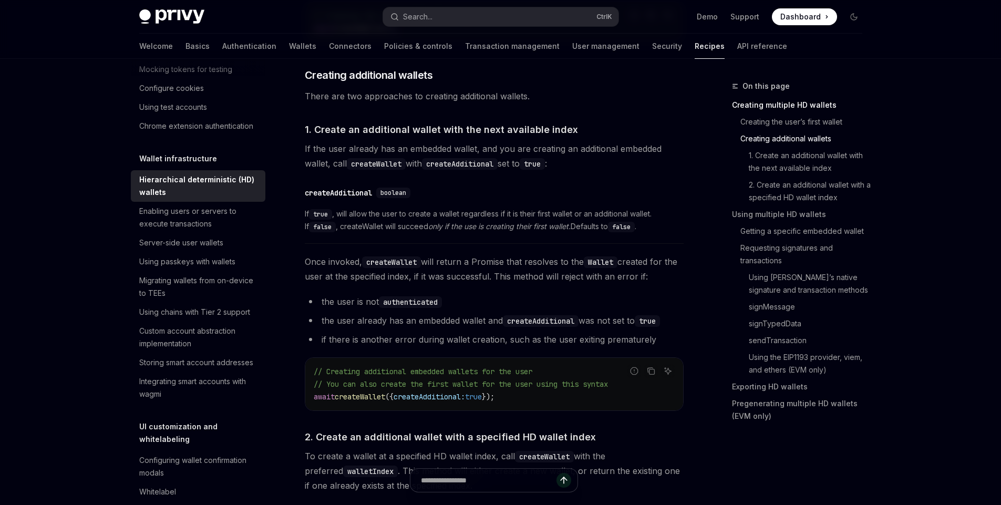
scroll to position [567, 0]
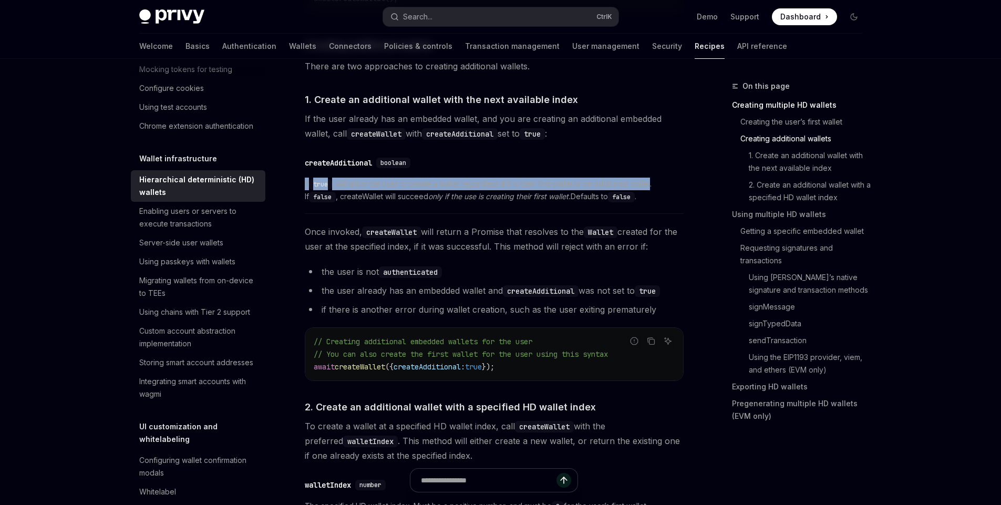
drag, startPoint x: 302, startPoint y: 181, endPoint x: 656, endPoint y: 182, distance: 353.6
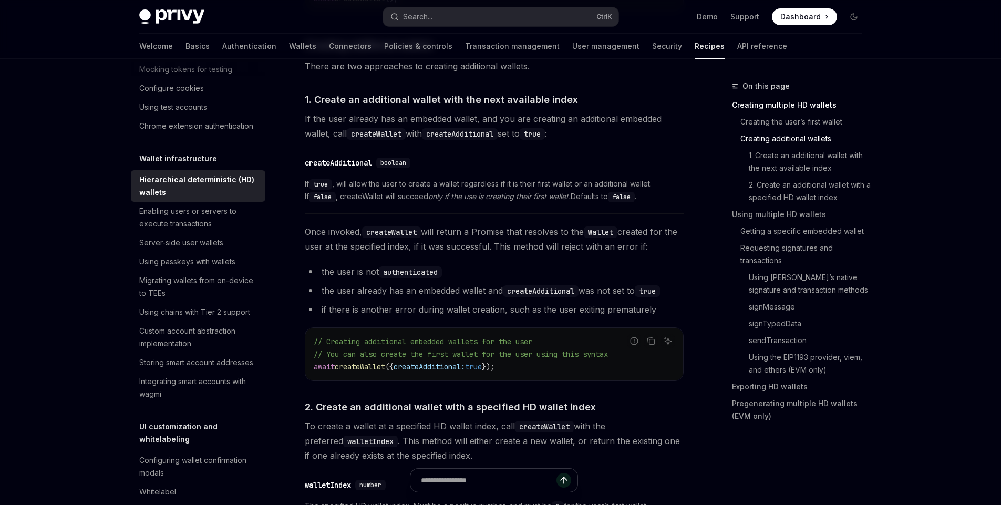
click at [669, 201] on span "If true , will allow the user to create a wallet regardless if it is their firs…" at bounding box center [494, 190] width 379 height 25
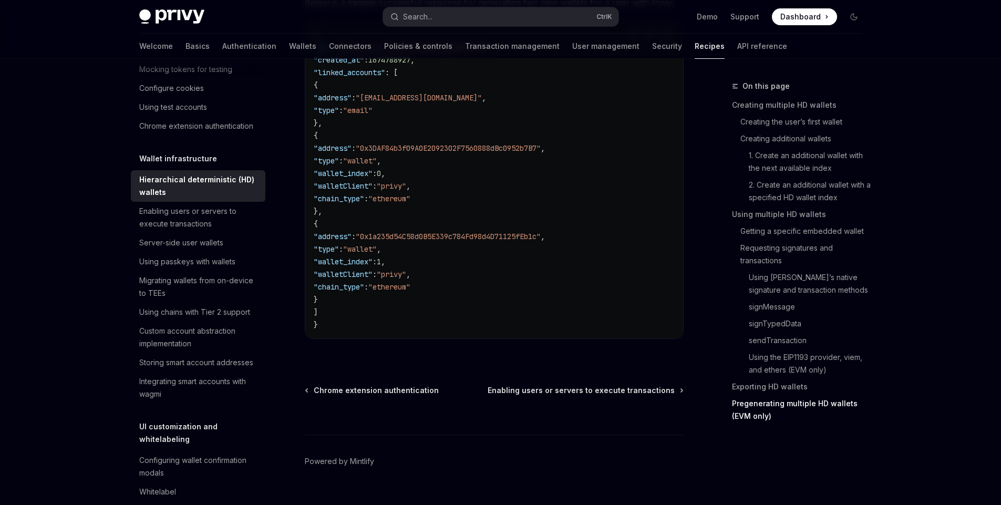
scroll to position [3404, 0]
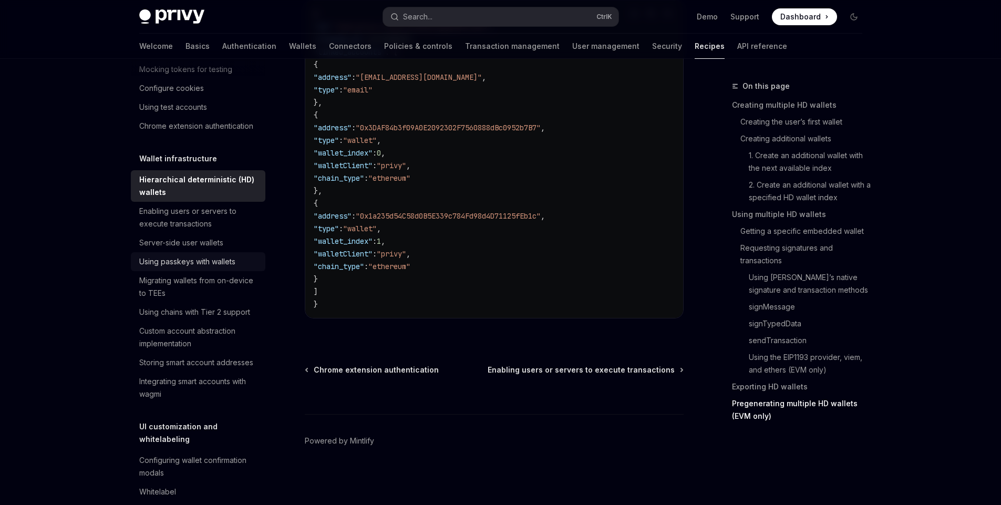
click at [211, 268] on div "Using passkeys with wallets" at bounding box center [187, 261] width 96 height 13
type textarea "*"
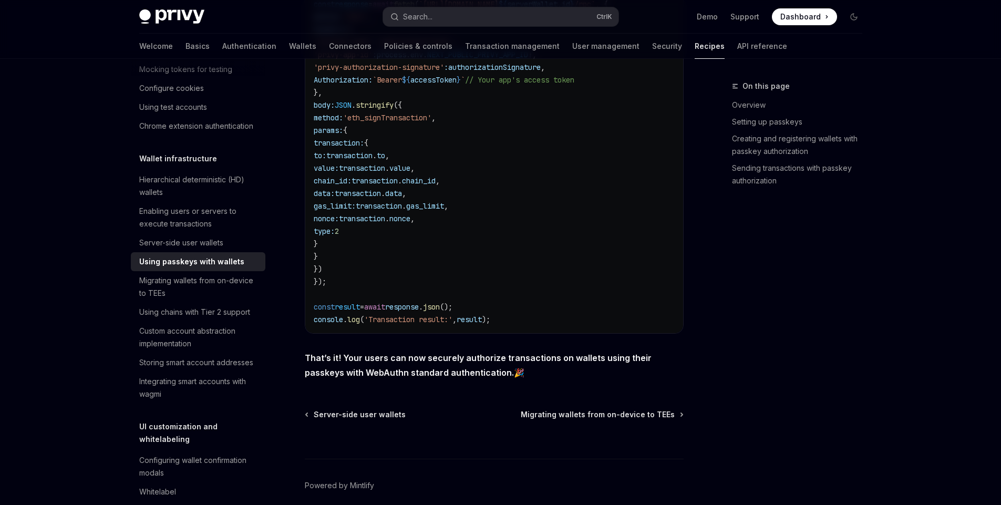
scroll to position [2017, 0]
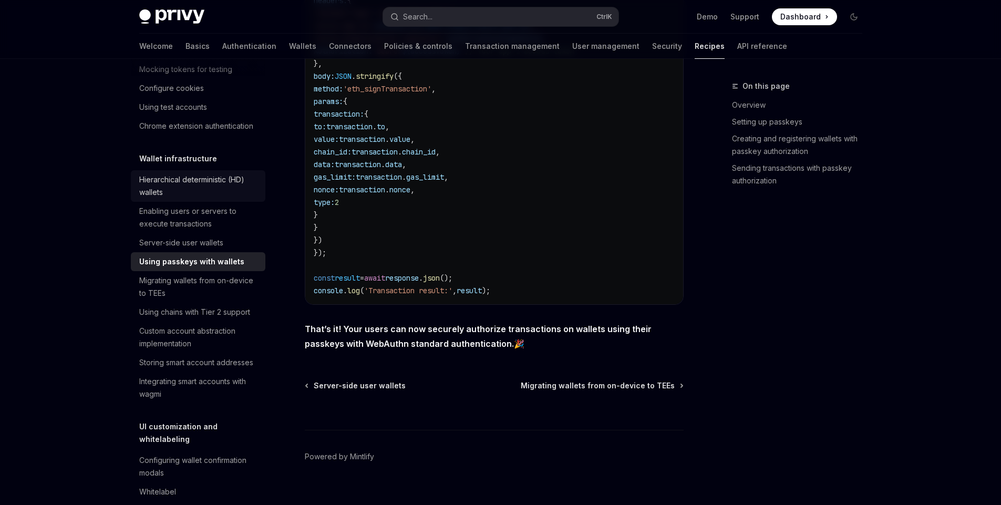
click at [214, 199] on div "Hierarchical deterministic (HD) wallets" at bounding box center [199, 185] width 120 height 25
click at [155, 199] on div "Hierarchical deterministic (HD) wallets" at bounding box center [199, 185] width 120 height 25
click at [150, 199] on div "Hierarchical deterministic (HD) wallets" at bounding box center [199, 185] width 120 height 25
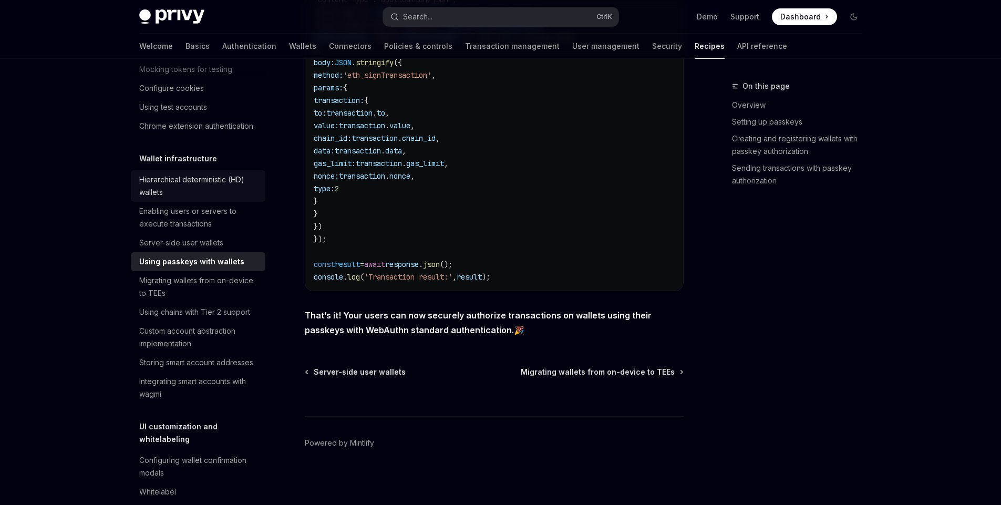
click at [174, 199] on div "Hierarchical deterministic (HD) wallets" at bounding box center [199, 185] width 120 height 25
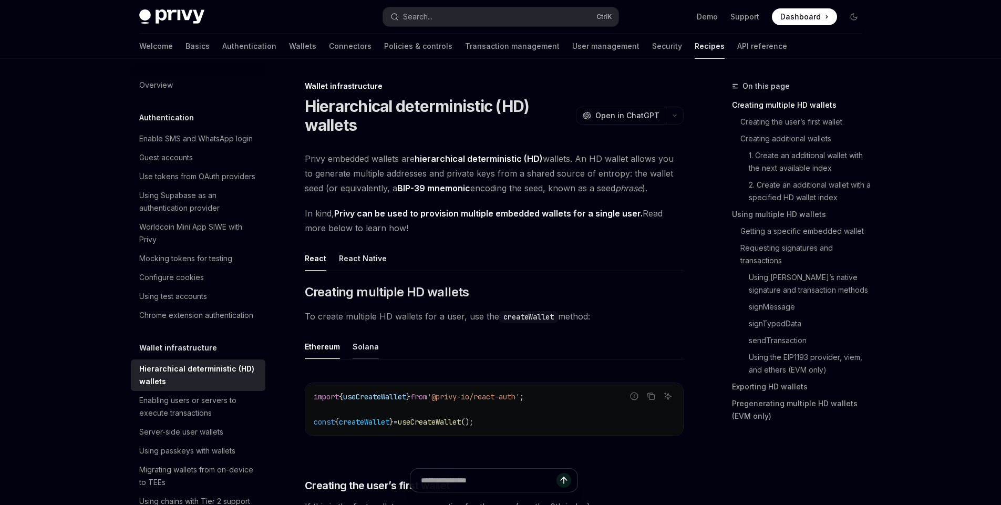
click at [370, 348] on div "Solana" at bounding box center [366, 346] width 26 height 25
click at [324, 351] on div "Ethereum" at bounding box center [322, 346] width 35 height 25
click at [353, 351] on div "Solana" at bounding box center [366, 346] width 26 height 25
click at [338, 345] on div "Ethereum" at bounding box center [322, 346] width 35 height 25
click at [289, 43] on link "Wallets" at bounding box center [302, 46] width 27 height 25
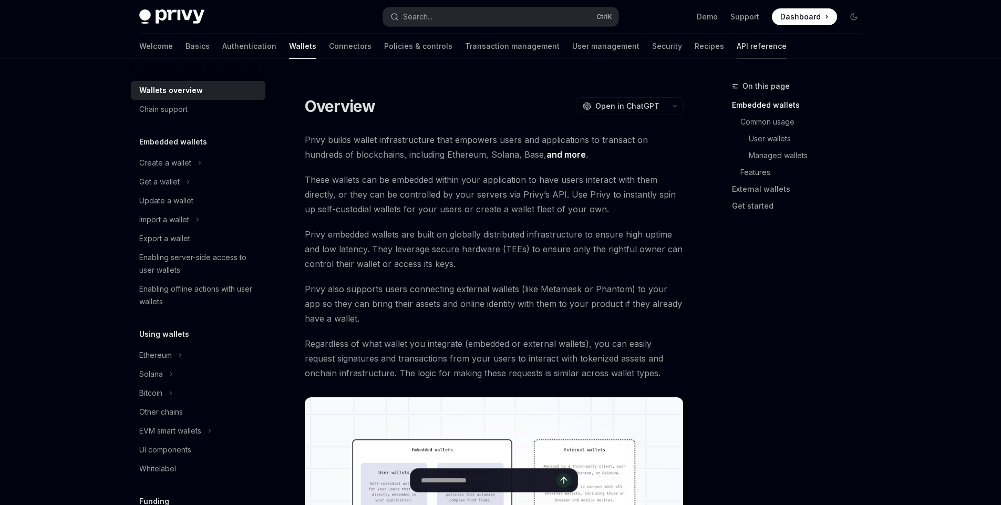
click at [737, 45] on link "API reference" at bounding box center [762, 46] width 50 height 25
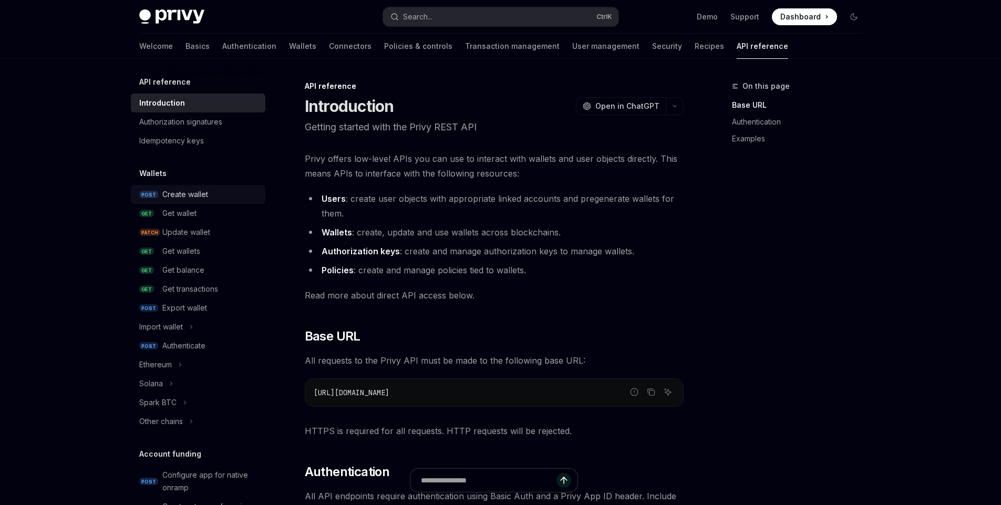
click at [225, 192] on div "Create wallet" at bounding box center [210, 194] width 97 height 13
type textarea "*"
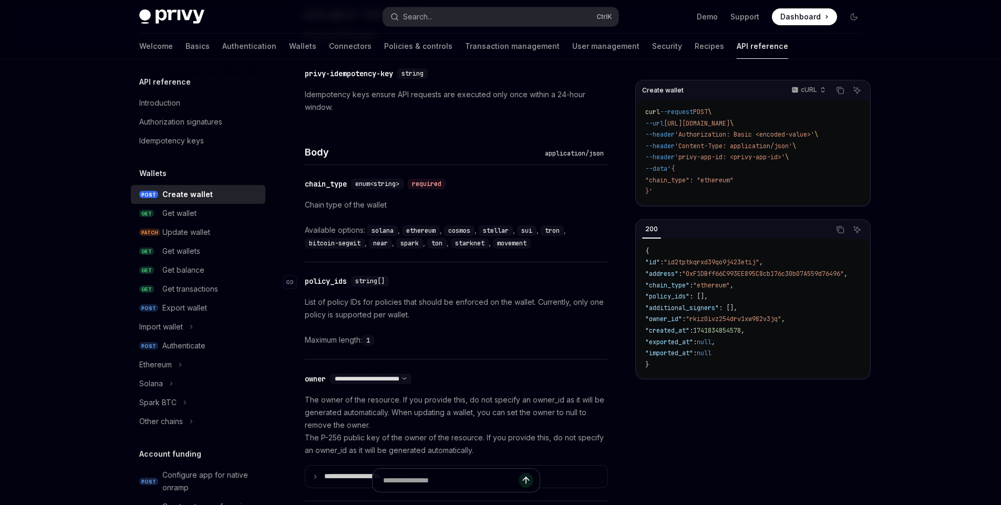
scroll to position [315, 0]
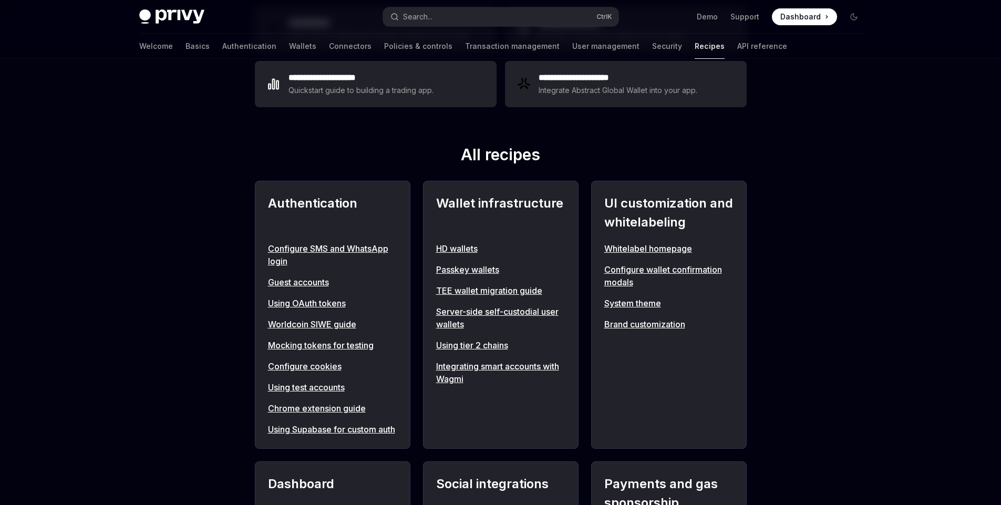
scroll to position [315, 0]
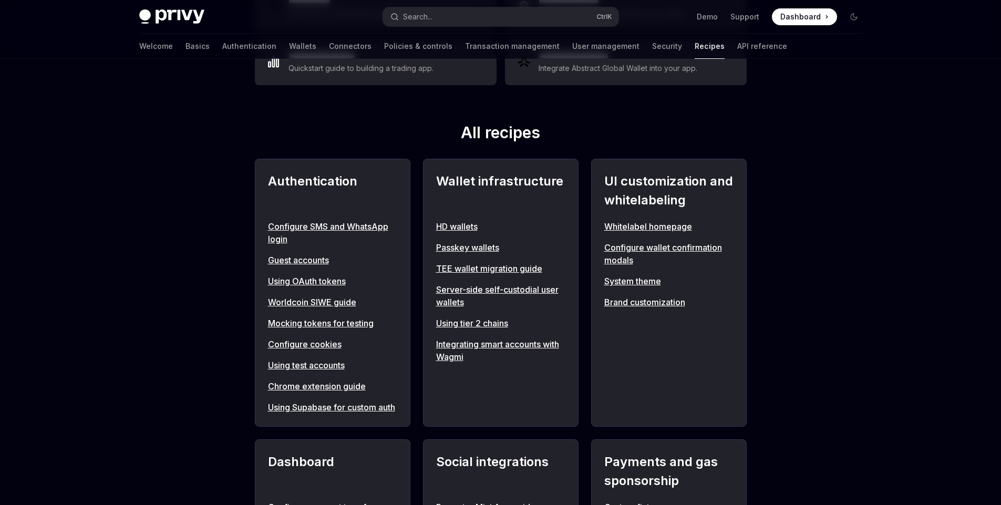
click at [456, 225] on link "HD wallets" at bounding box center [500, 226] width 129 height 13
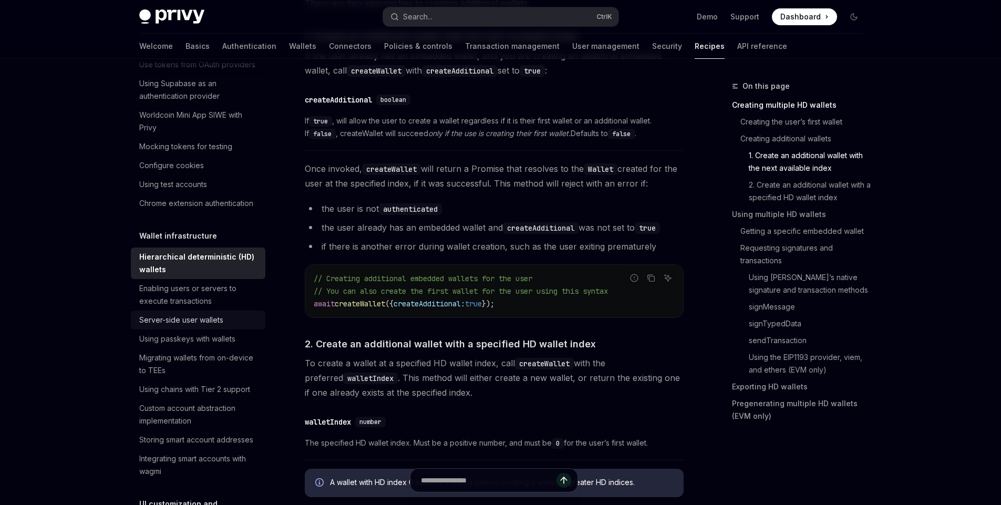
scroll to position [126, 0]
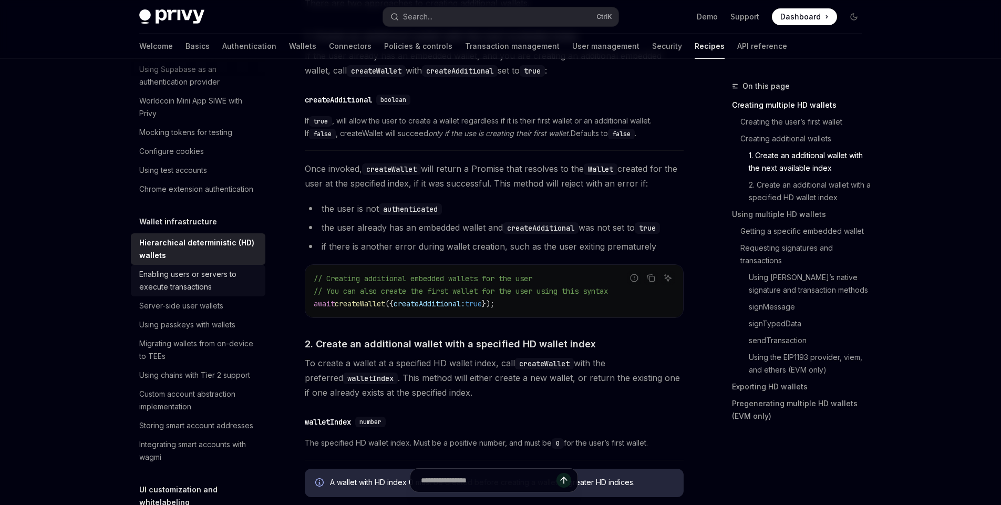
click at [204, 293] on div "Enabling users or servers to execute transactions" at bounding box center [199, 280] width 120 height 25
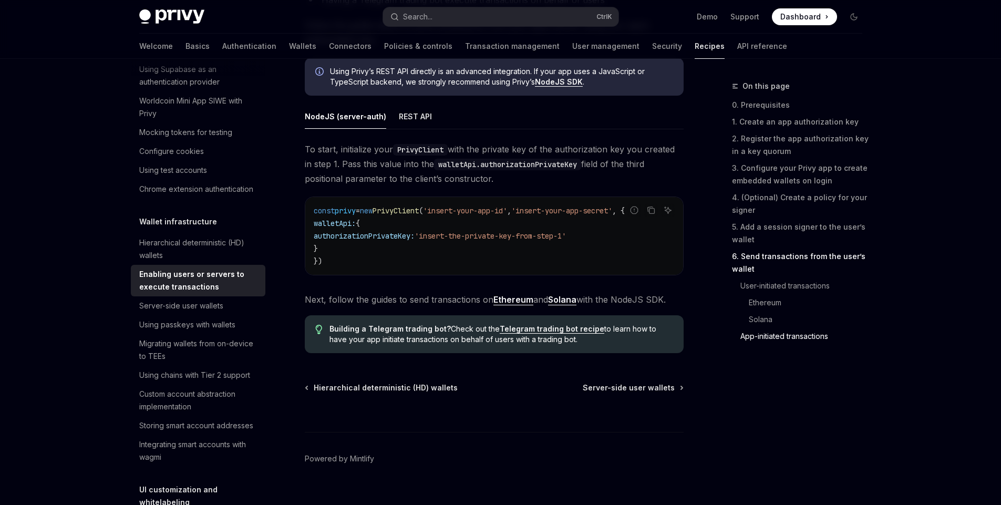
scroll to position [2730, 0]
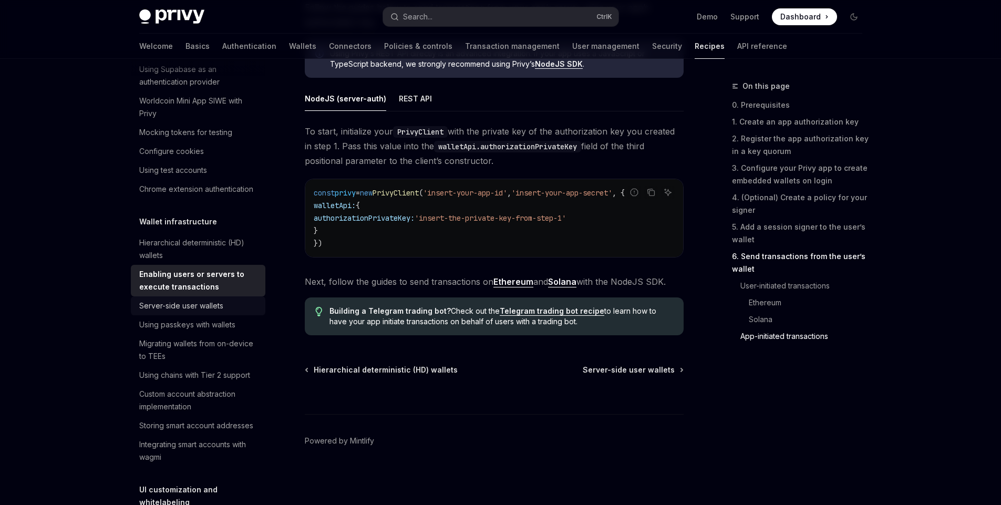
click at [192, 312] on div "Server-side user wallets" at bounding box center [181, 305] width 84 height 13
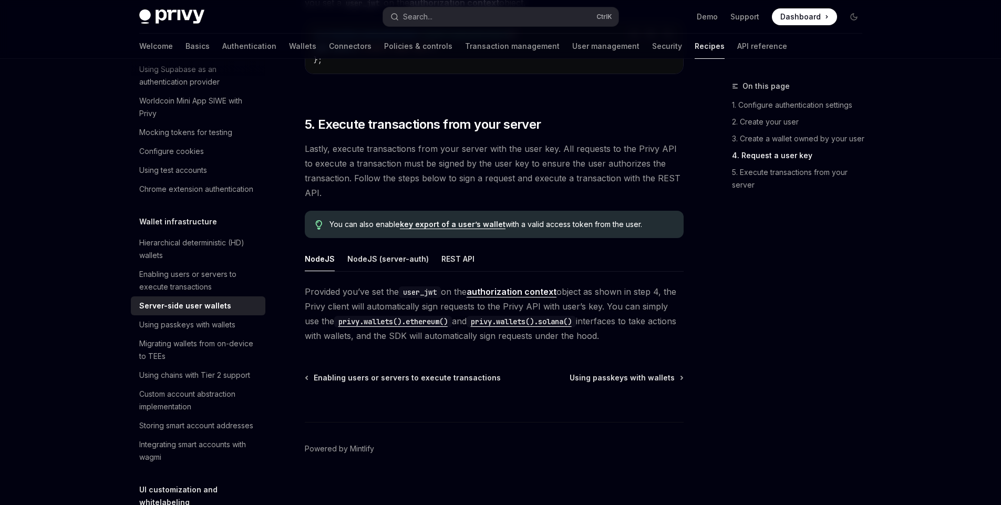
scroll to position [1851, 0]
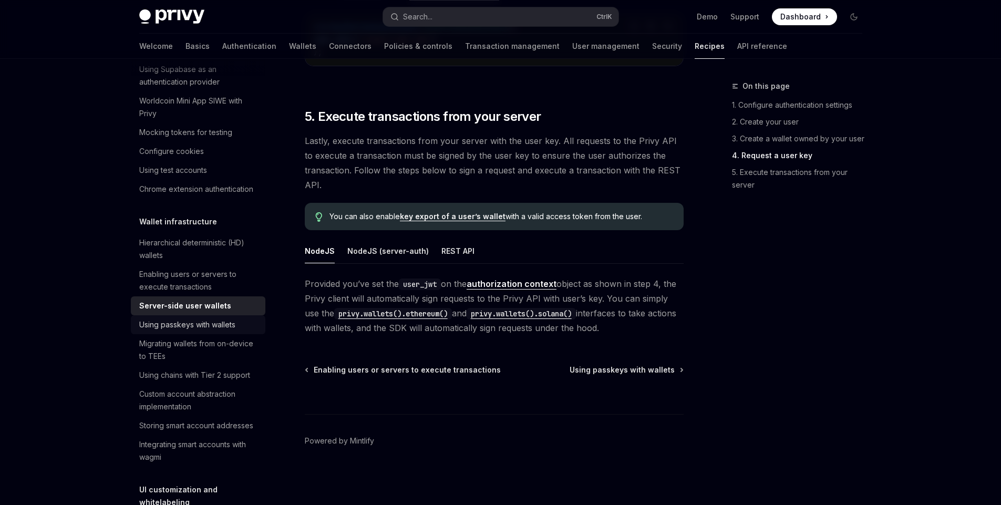
click at [211, 331] on div "Using passkeys with wallets" at bounding box center [187, 324] width 96 height 13
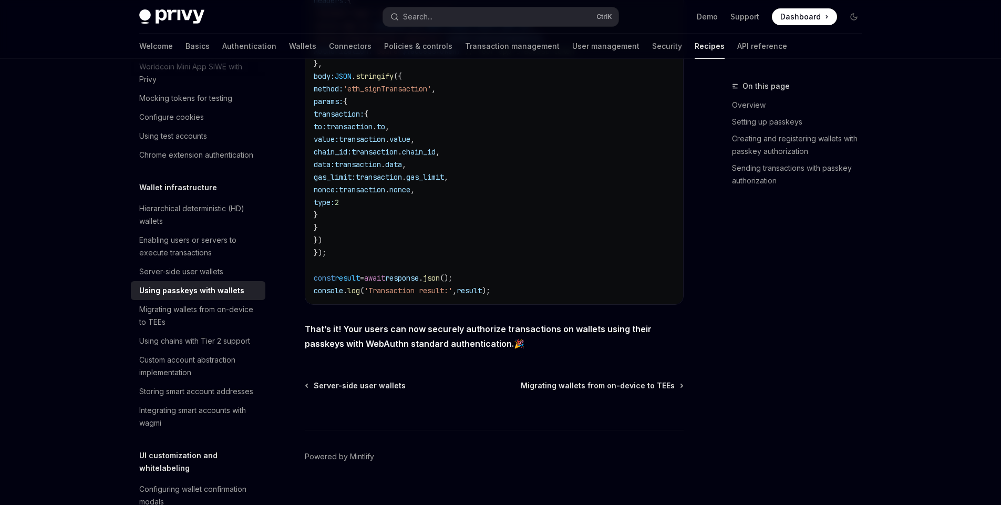
scroll to position [189, 0]
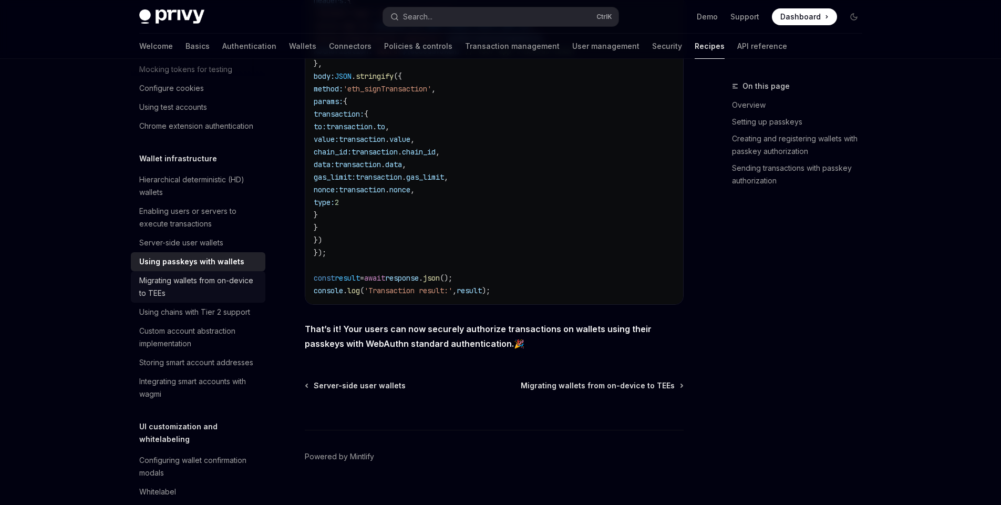
click at [210, 299] on div "Migrating wallets from on-device to TEEs" at bounding box center [199, 286] width 120 height 25
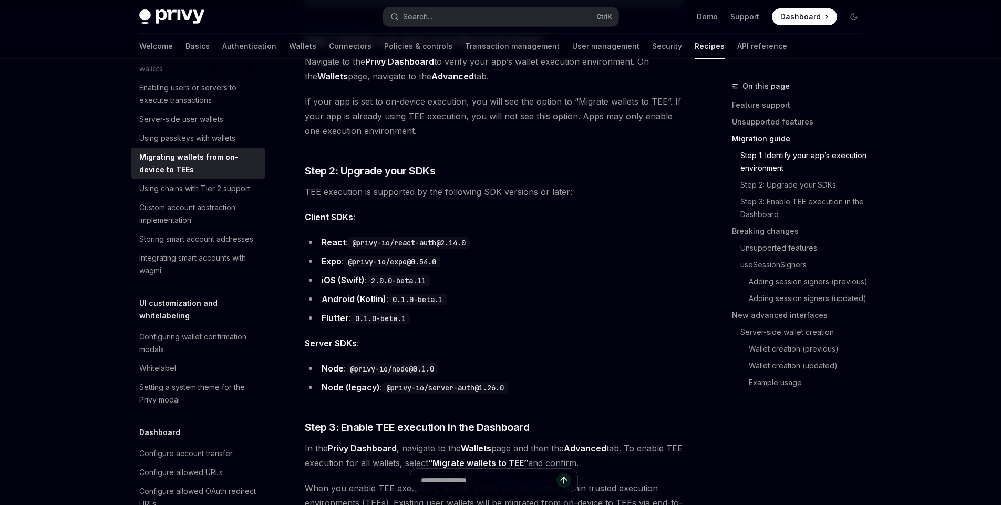
scroll to position [315, 0]
click at [228, 224] on div "Custom account abstraction implementation" at bounding box center [199, 211] width 120 height 25
type textarea "*"
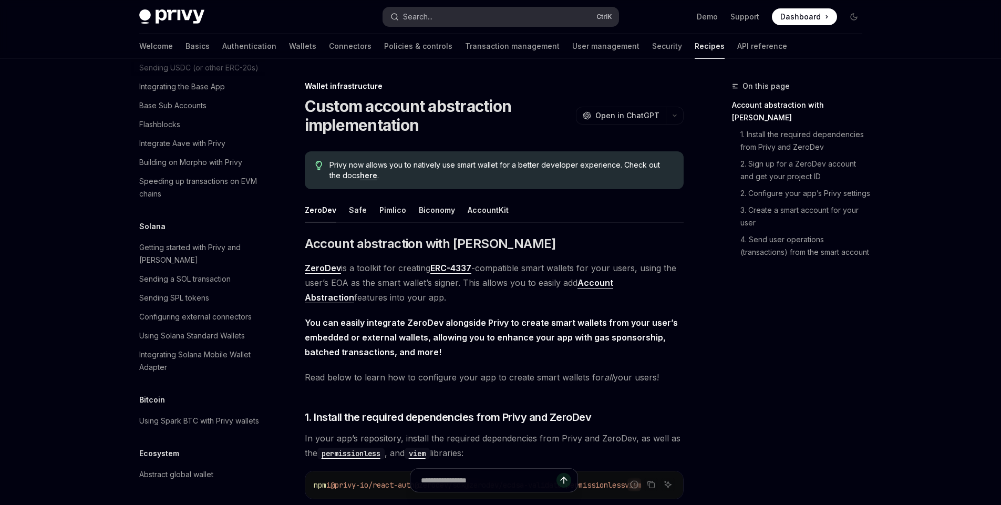
click at [494, 19] on button "Search... Ctrl K" at bounding box center [500, 16] width 235 height 19
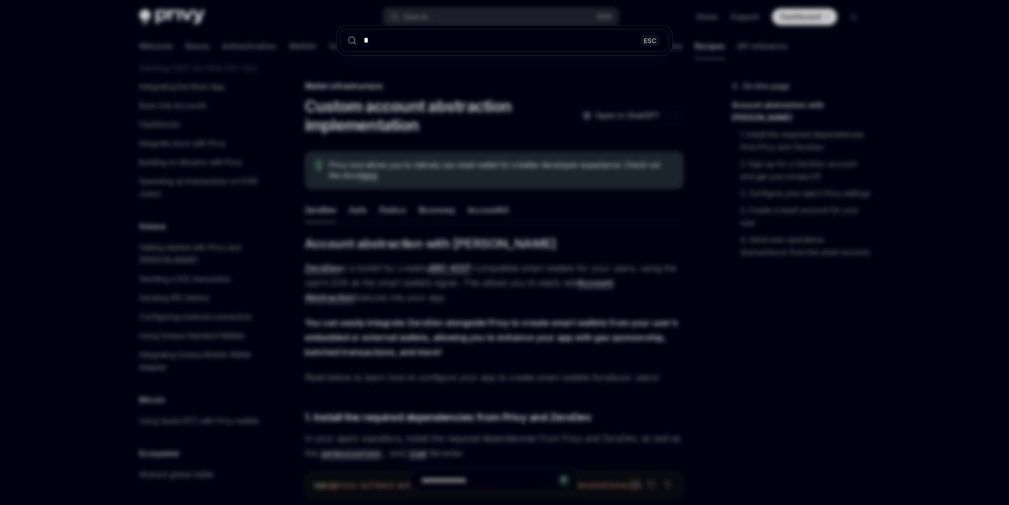
type input "**"
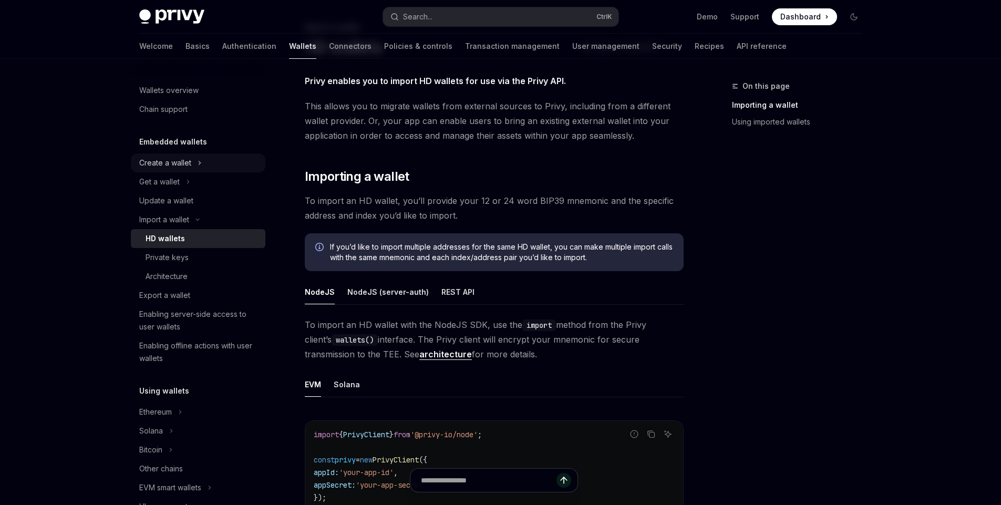
click at [199, 161] on icon "Toggle Create a wallet section" at bounding box center [200, 162] width 2 height 3
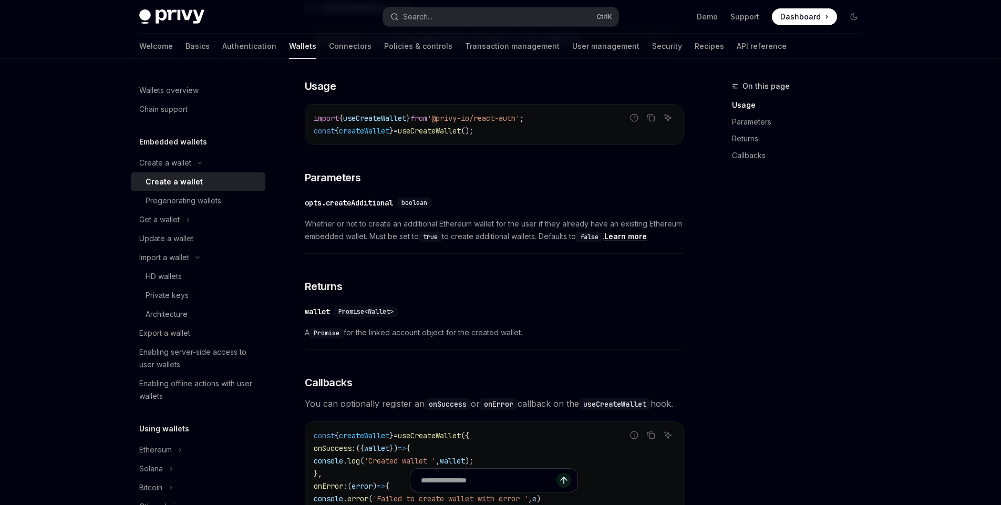
scroll to position [378, 0]
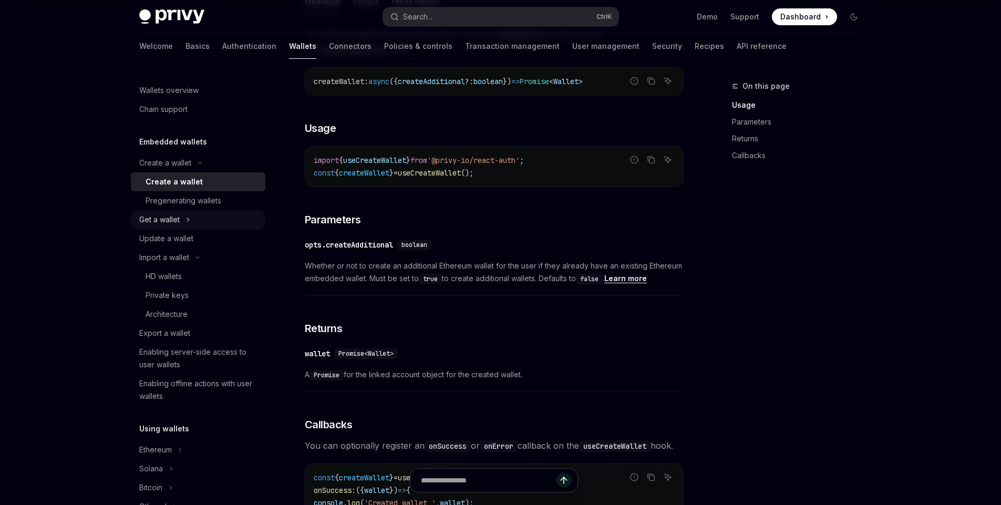
click at [233, 217] on button "Get a wallet" at bounding box center [198, 219] width 134 height 19
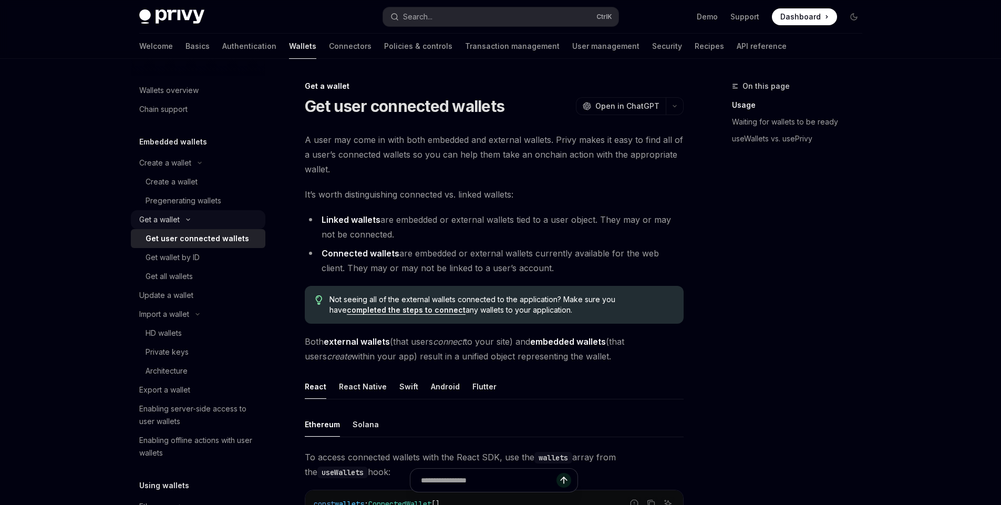
click at [233, 217] on button "Get a wallet" at bounding box center [198, 219] width 134 height 19
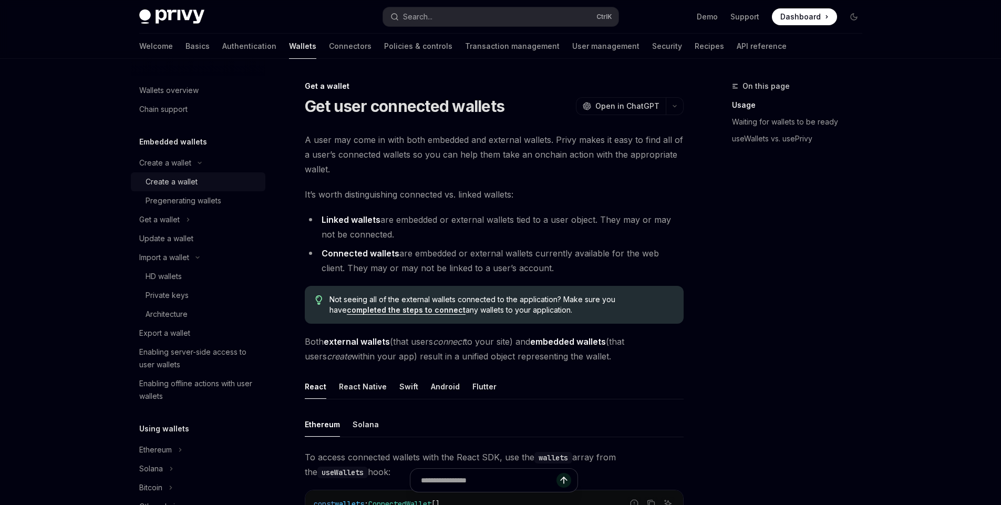
click at [199, 178] on div "Create a wallet" at bounding box center [202, 181] width 113 height 13
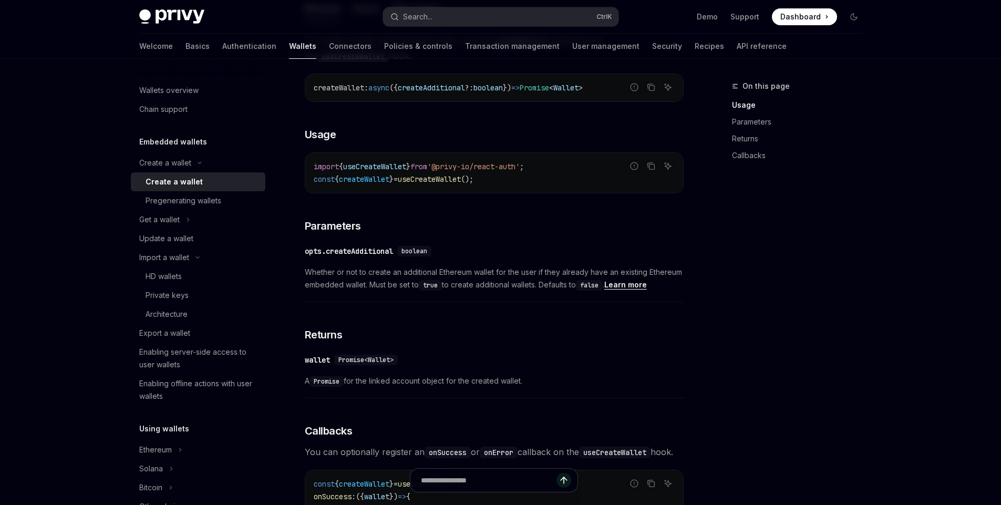
scroll to position [378, 0]
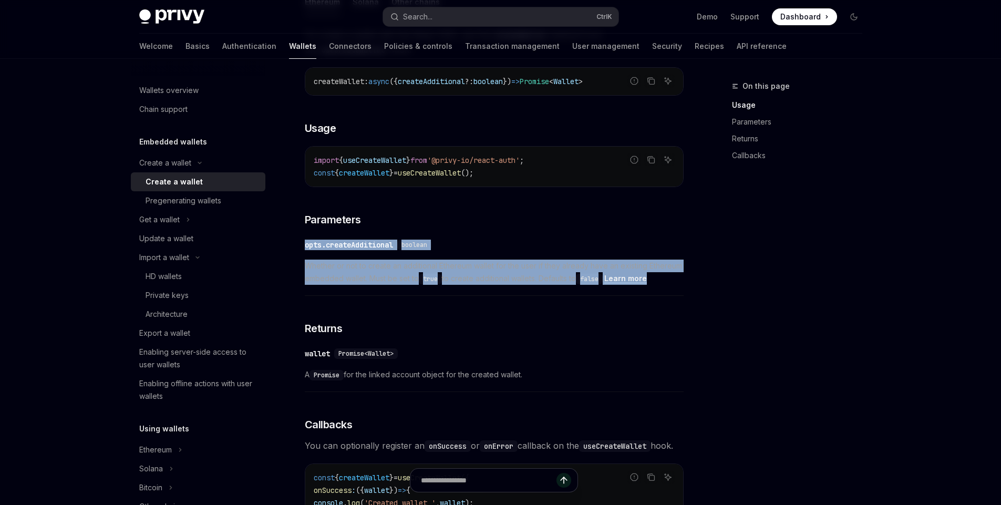
drag, startPoint x: 302, startPoint y: 256, endPoint x: 689, endPoint y: 284, distance: 388.2
click at [689, 284] on div "On this page Usage Parameters Returns Callbacks Create a wallet Create a wallet…" at bounding box center [501, 279] width 740 height 1196
click at [698, 291] on div "On this page Usage Parameters Returns Callbacks Create a wallet Create a wallet…" at bounding box center [501, 279] width 740 height 1196
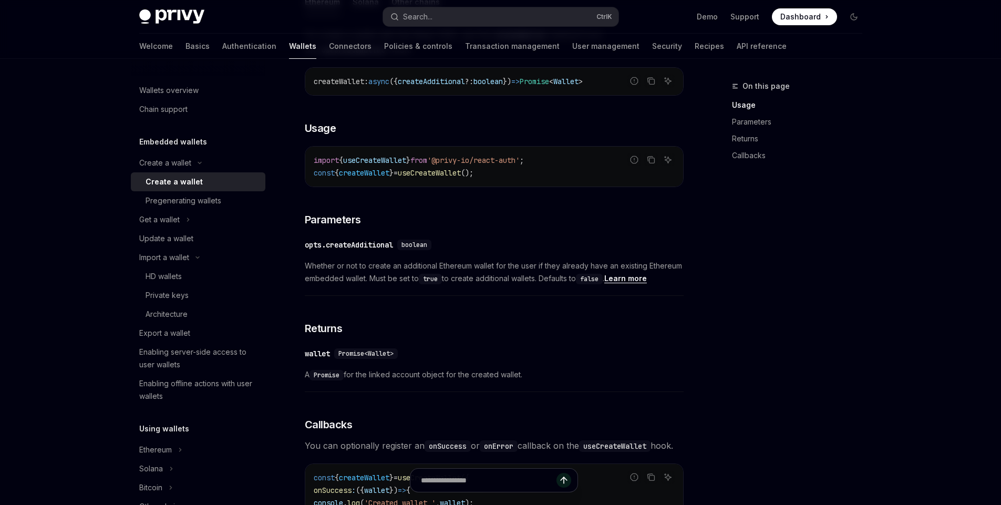
click at [759, 291] on div "On this page Usage Parameters Returns Callbacks" at bounding box center [791, 292] width 160 height 425
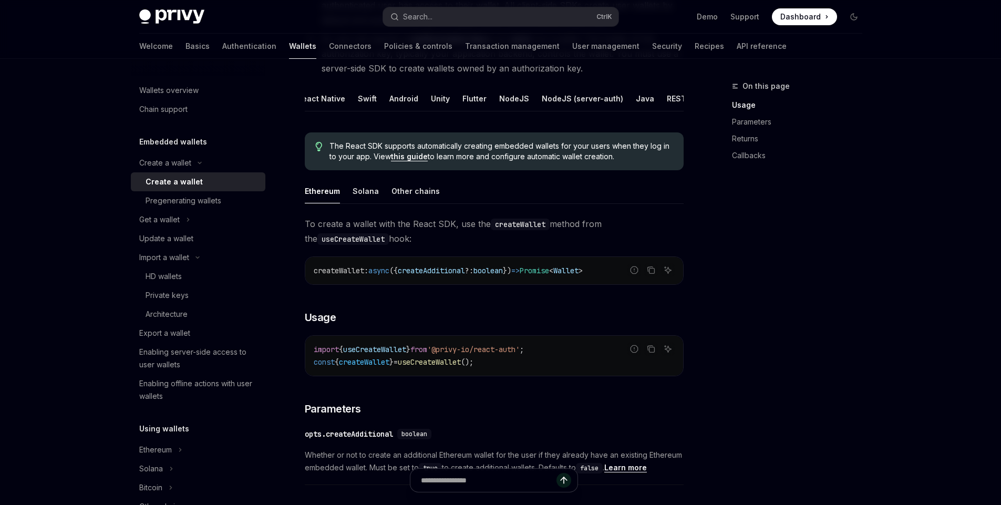
scroll to position [0, 75]
click at [636, 93] on div "REST API" at bounding box center [649, 98] width 33 height 25
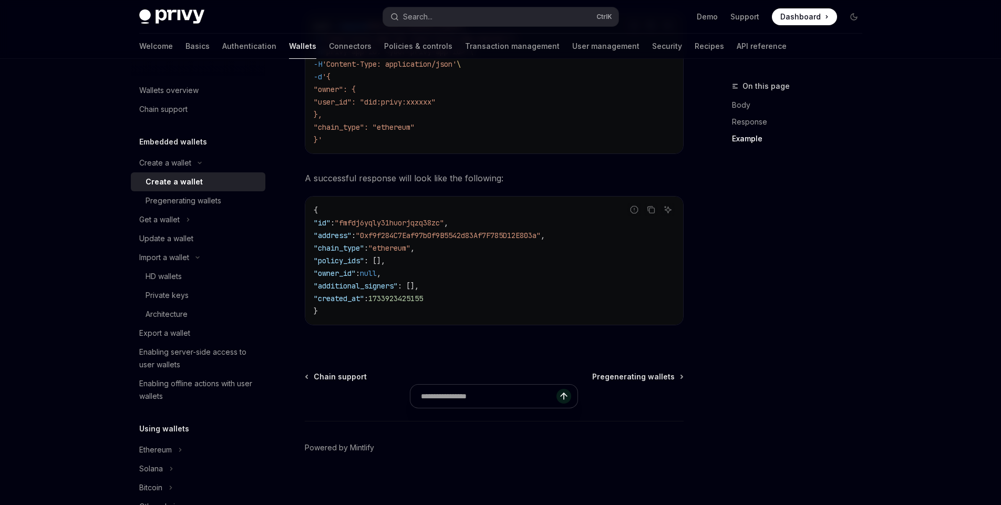
scroll to position [1513, 0]
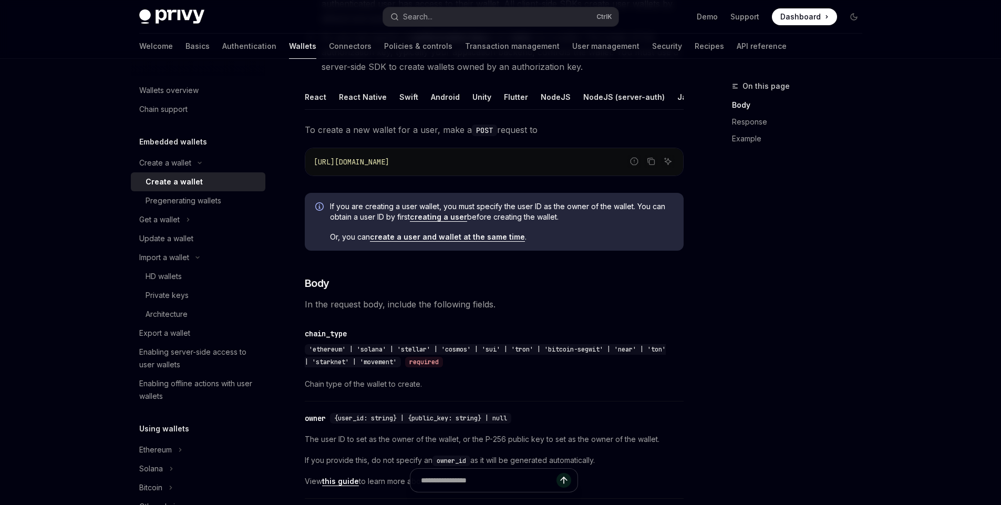
scroll to position [189, 0]
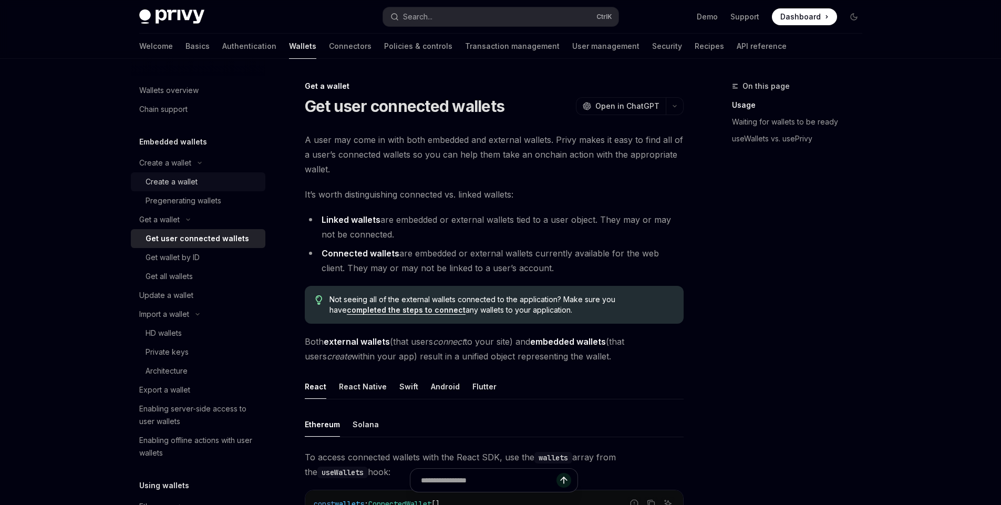
click at [205, 182] on div "Create a wallet" at bounding box center [202, 181] width 113 height 13
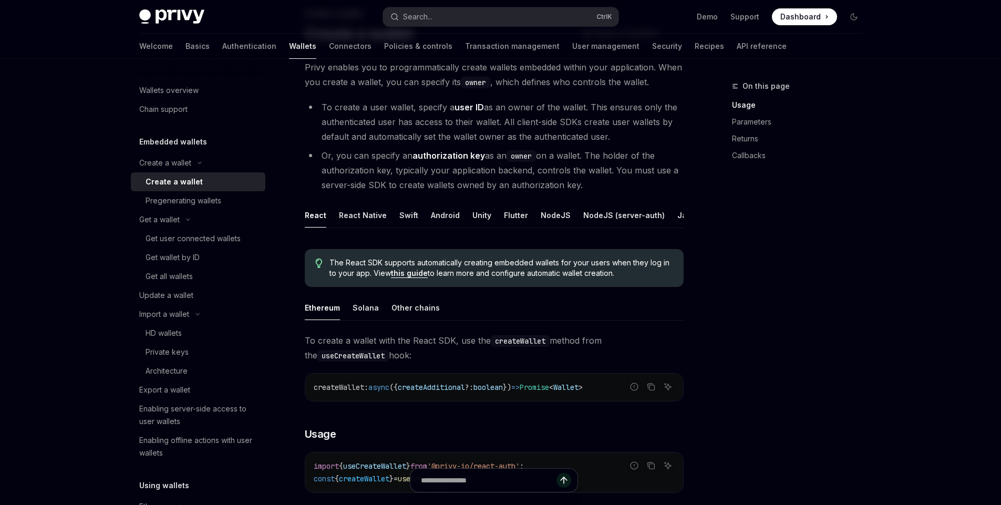
scroll to position [126, 0]
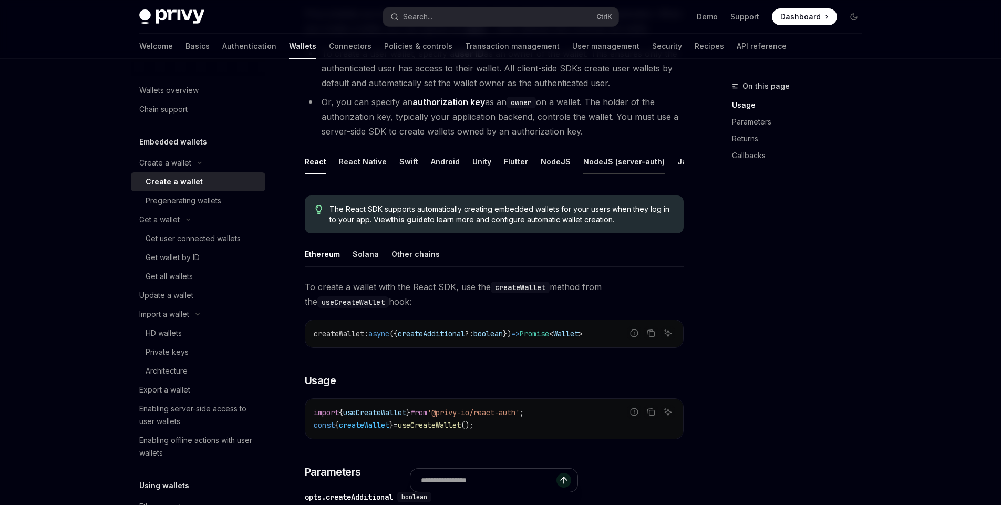
click at [601, 159] on div "NodeJS (server-auth)" at bounding box center [623, 161] width 81 height 25
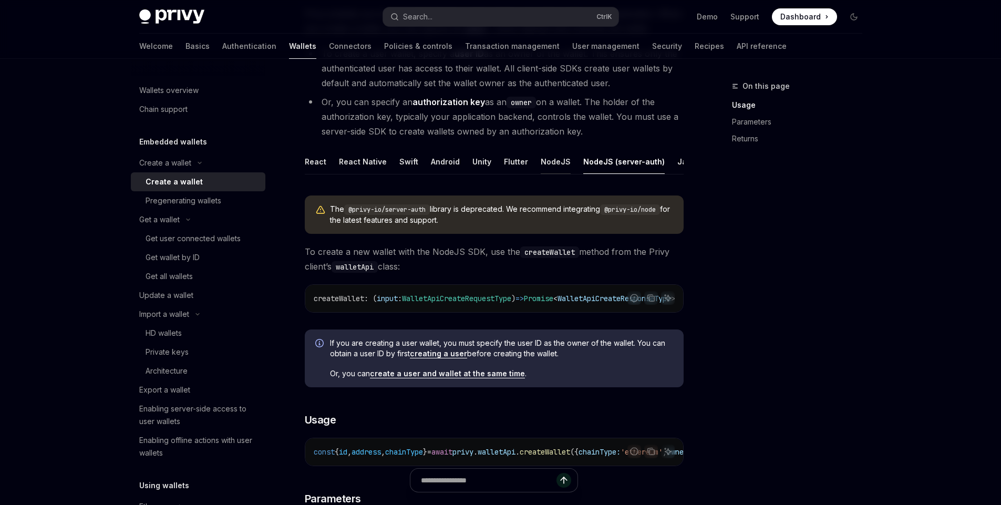
click at [555, 160] on div "NodeJS" at bounding box center [556, 161] width 30 height 25
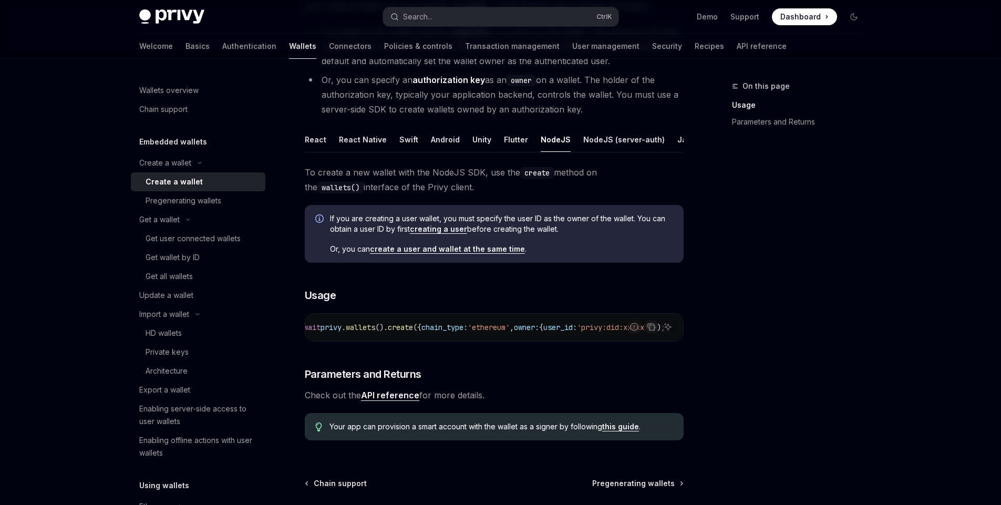
scroll to position [126, 0]
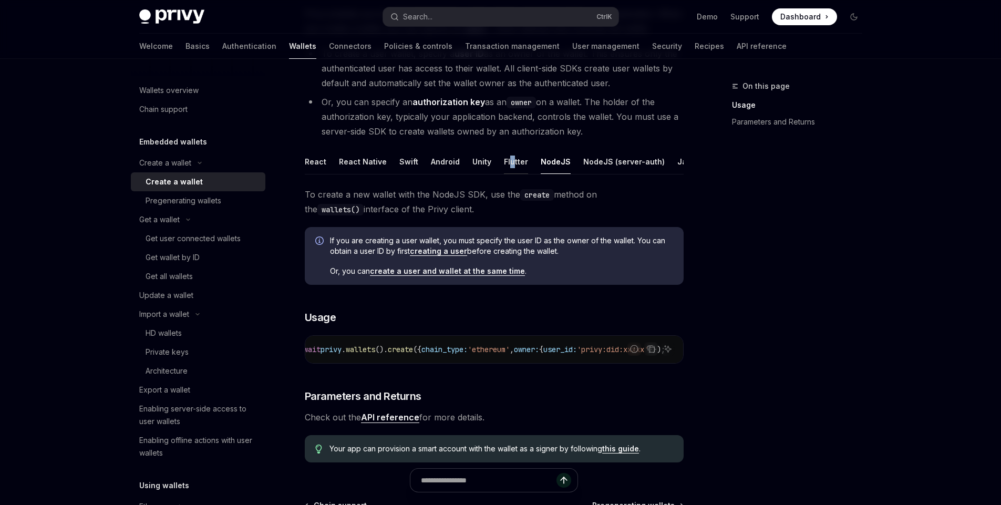
click at [509, 163] on div "Flutter" at bounding box center [516, 161] width 24 height 25
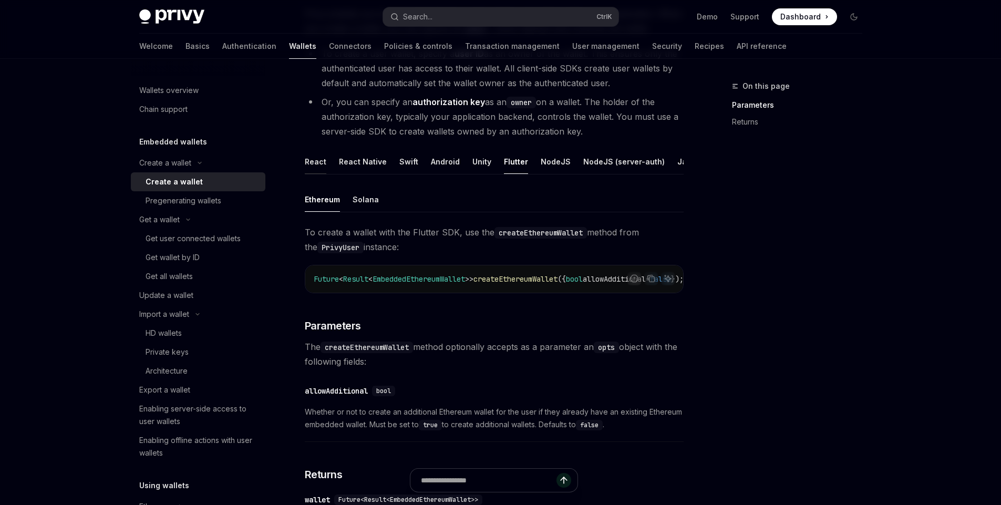
click at [324, 162] on div "React" at bounding box center [316, 161] width 22 height 25
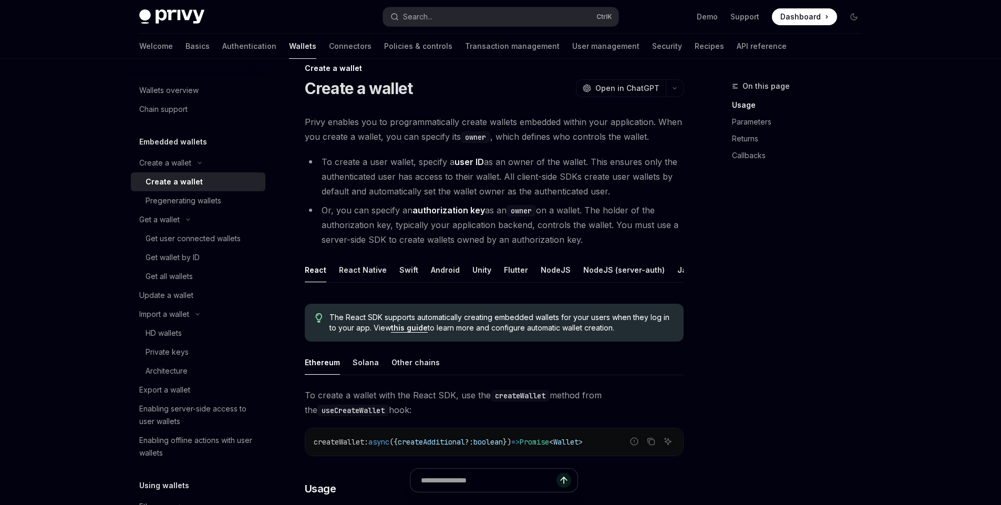
scroll to position [16, 0]
click at [361, 272] on div "React Native" at bounding box center [363, 271] width 48 height 25
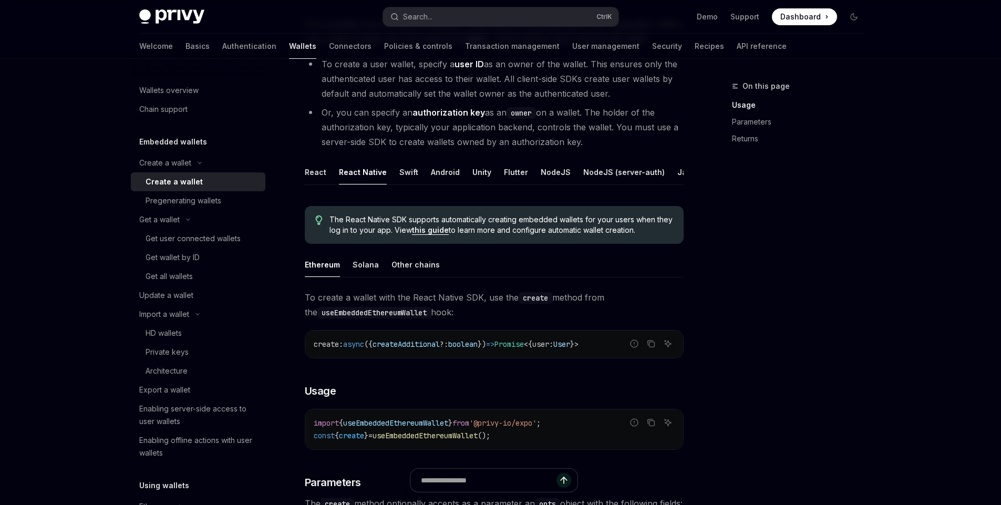
scroll to position [79, 0]
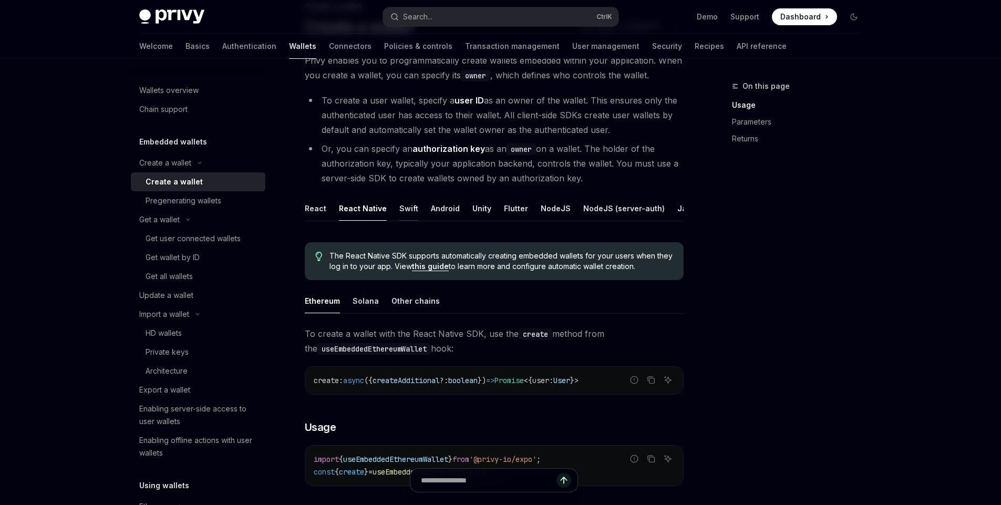
click at [411, 210] on div "Swift" at bounding box center [408, 208] width 19 height 25
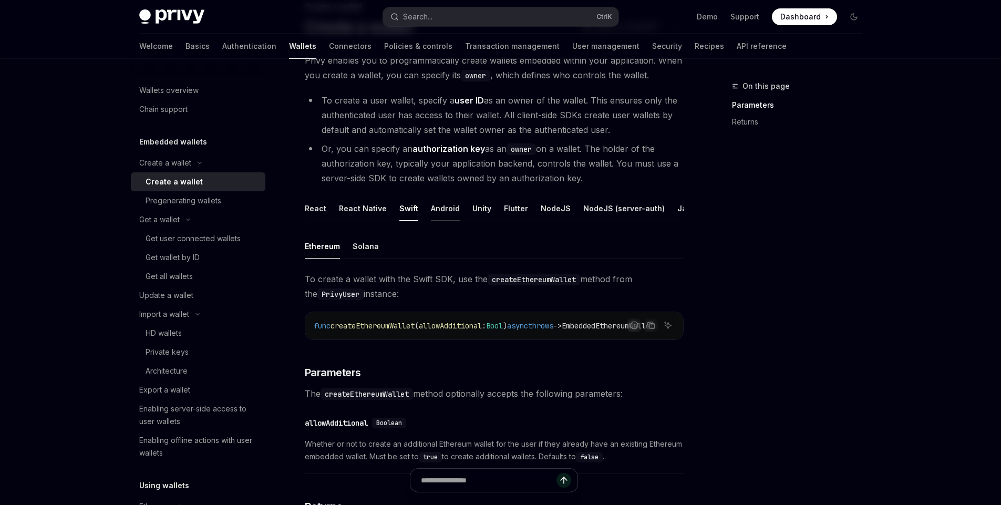
click at [447, 211] on div "Android" at bounding box center [445, 208] width 29 height 25
click at [602, 206] on div "Java" at bounding box center [611, 208] width 18 height 25
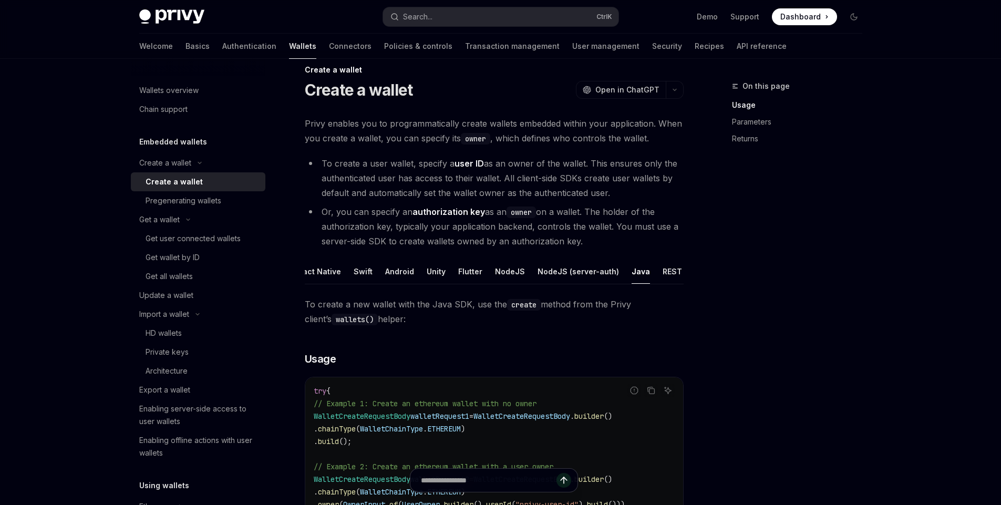
scroll to position [0, 75]
click at [645, 271] on div "REST API" at bounding box center [649, 271] width 33 height 25
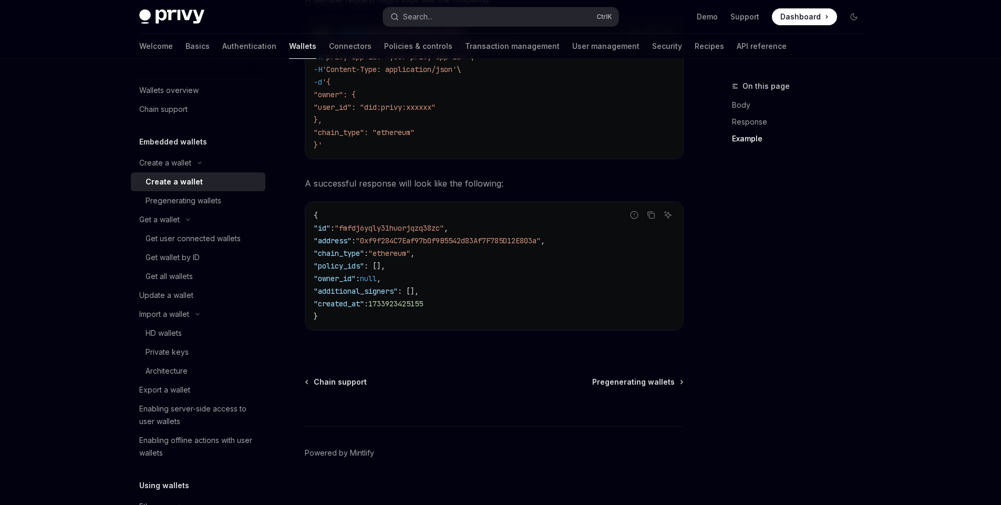
scroll to position [1525, 0]
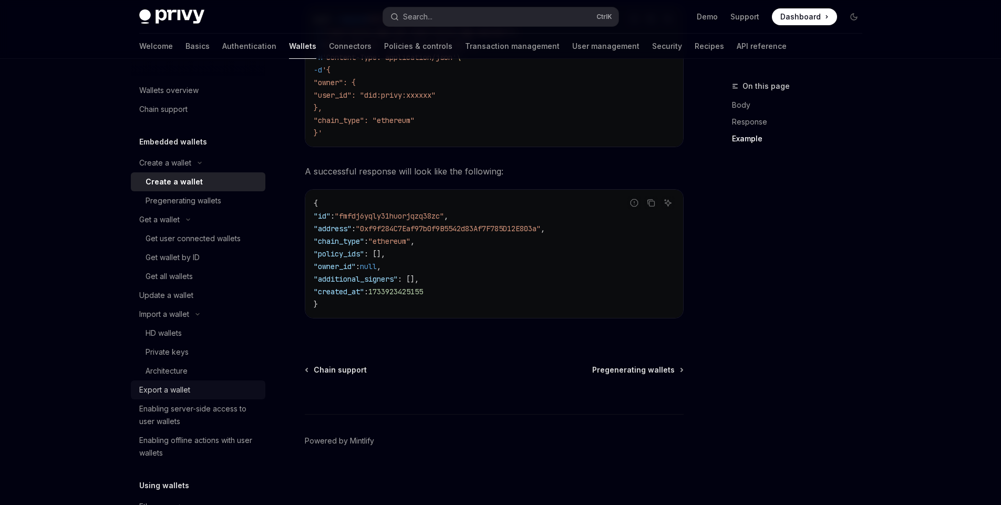
click at [204, 388] on div "Export a wallet" at bounding box center [199, 390] width 120 height 13
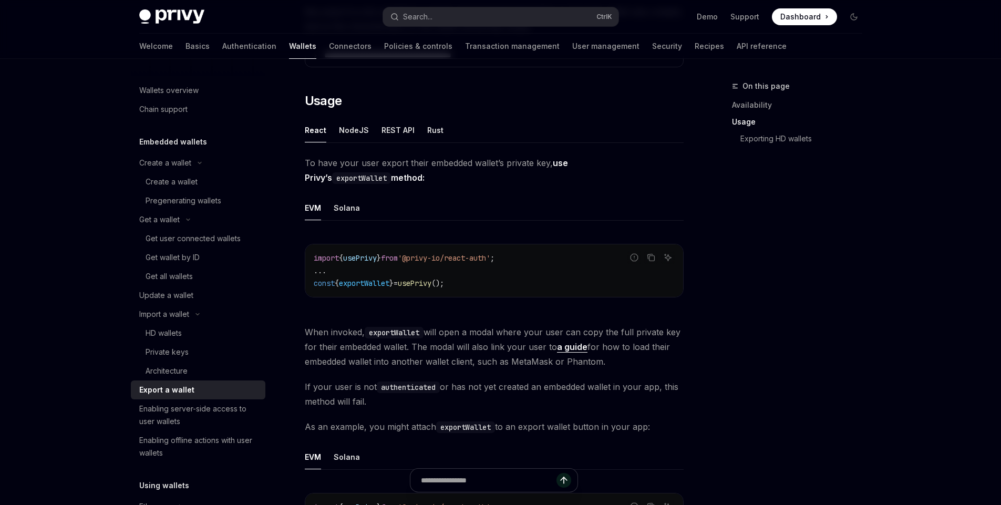
scroll to position [252, 0]
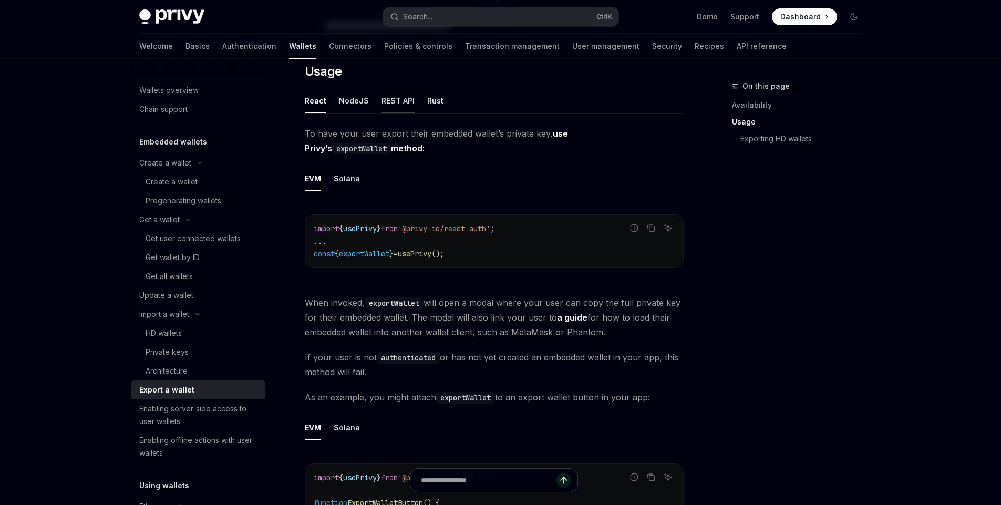
click at [389, 98] on div "REST API" at bounding box center [397, 100] width 33 height 25
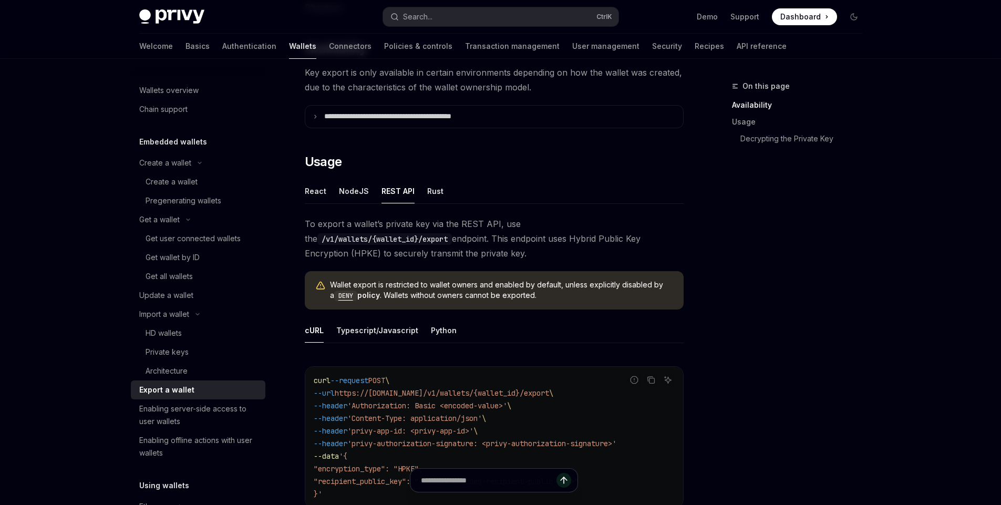
scroll to position [79, 0]
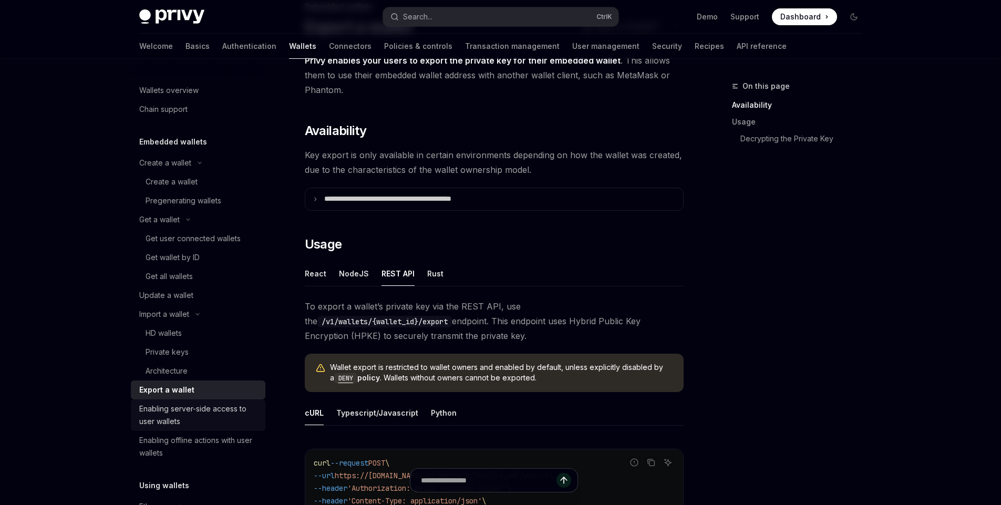
click at [192, 411] on div "Enabling server-side access to user wallets" at bounding box center [199, 414] width 120 height 25
type textarea "*"
